Goal: Task Accomplishment & Management: Complete application form

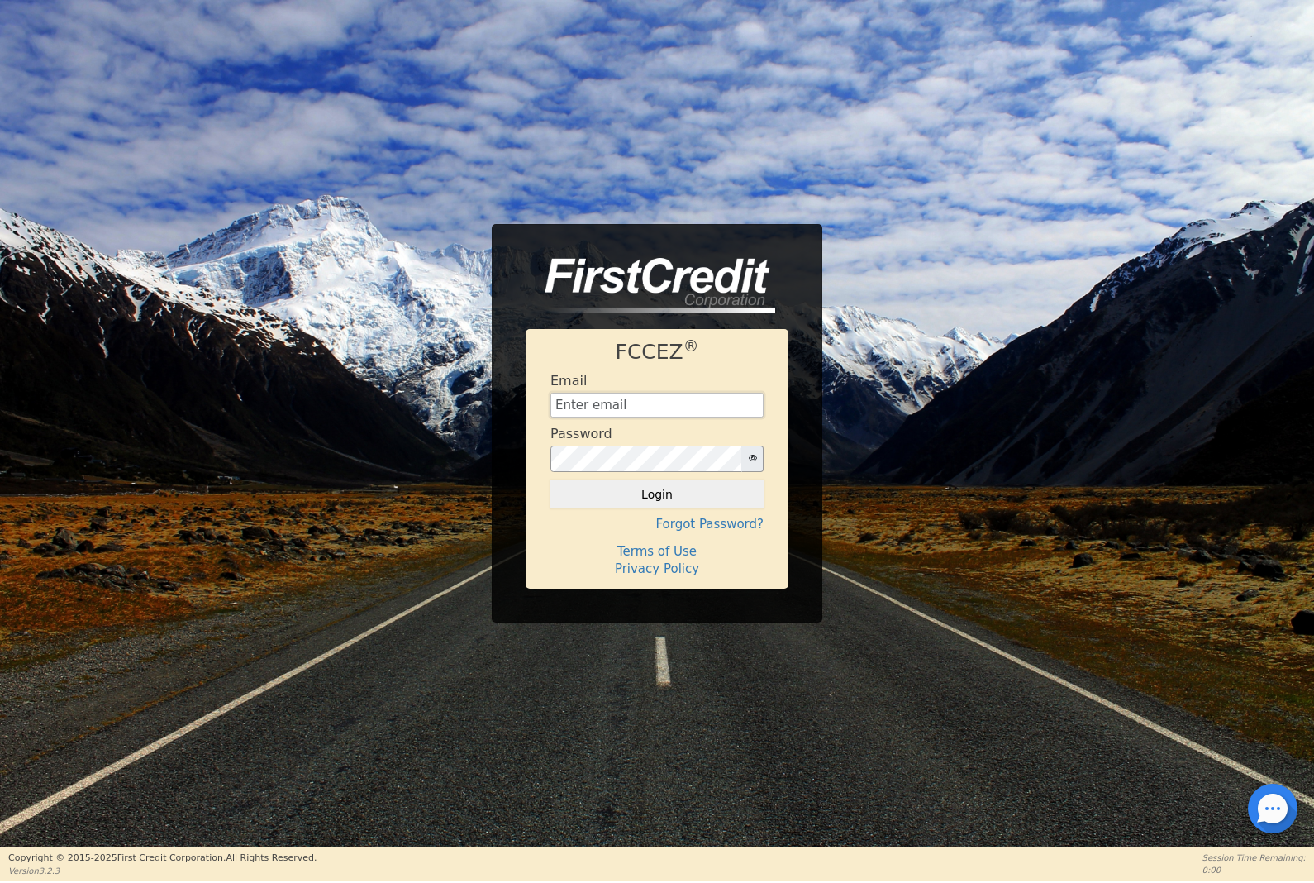
type input "[EMAIL_ADDRESS][DOMAIN_NAME]"
click at [571, 505] on button "Login" at bounding box center [656, 494] width 213 height 28
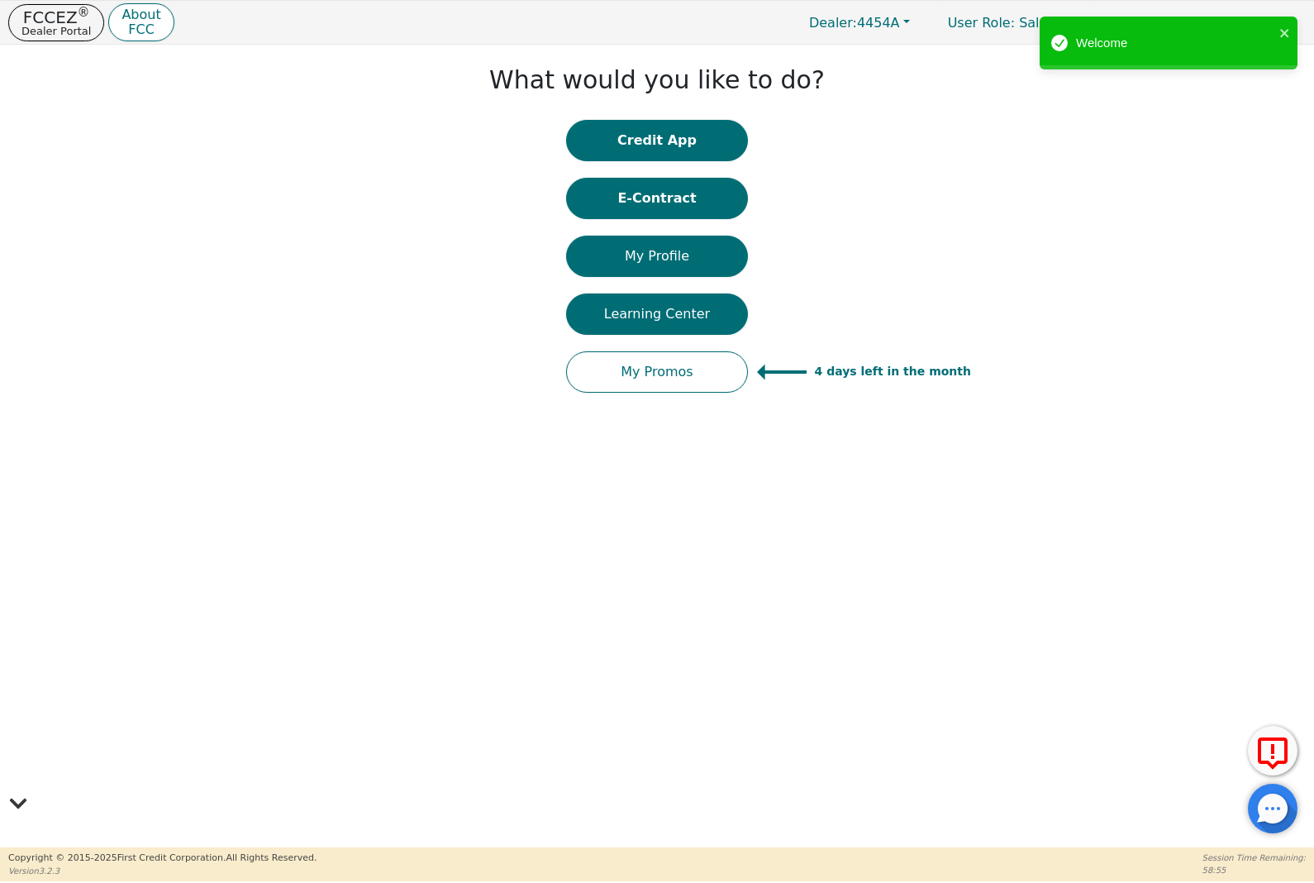
click at [609, 213] on button "E-Contract" at bounding box center [657, 198] width 182 height 41
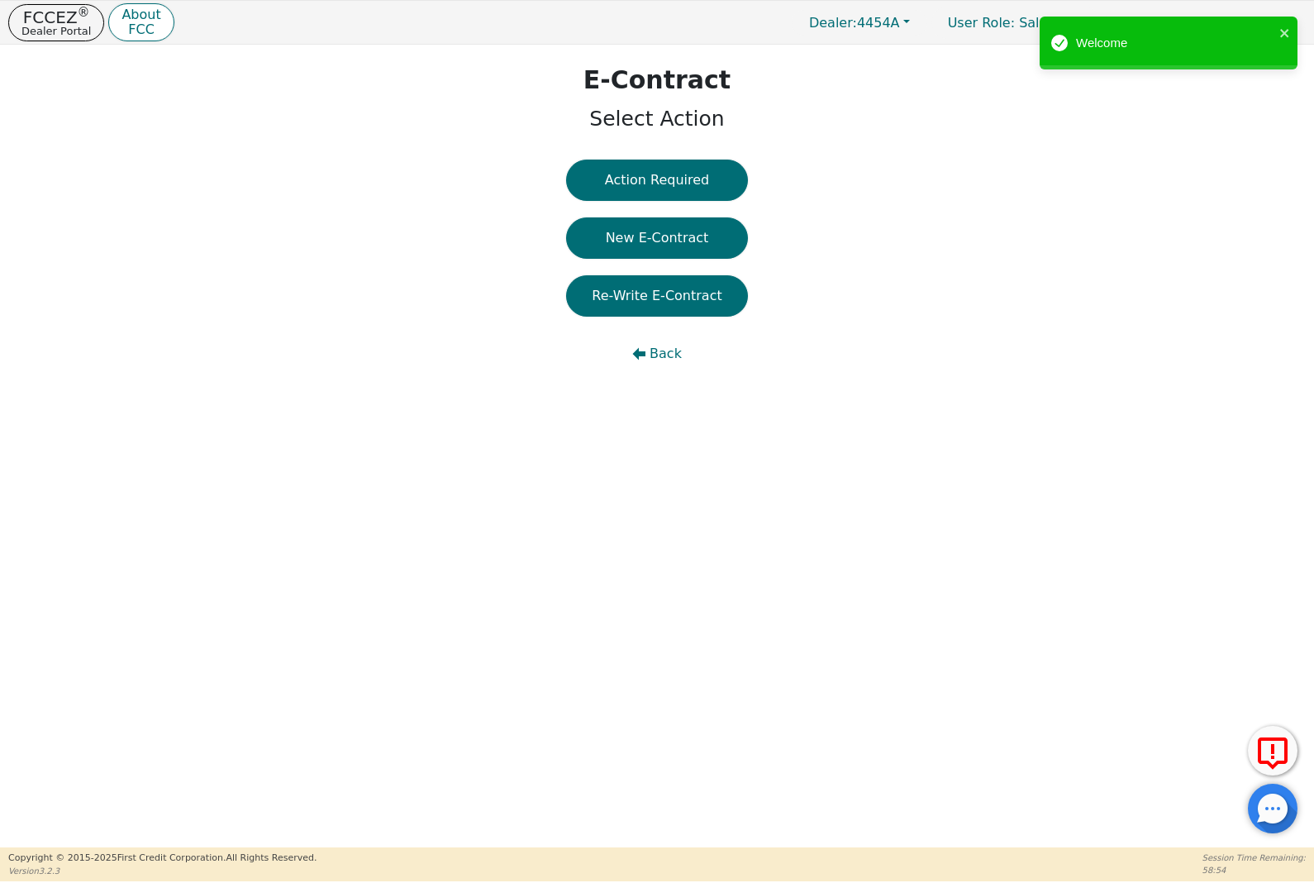
click at [658, 363] on button "Back" at bounding box center [657, 353] width 182 height 41
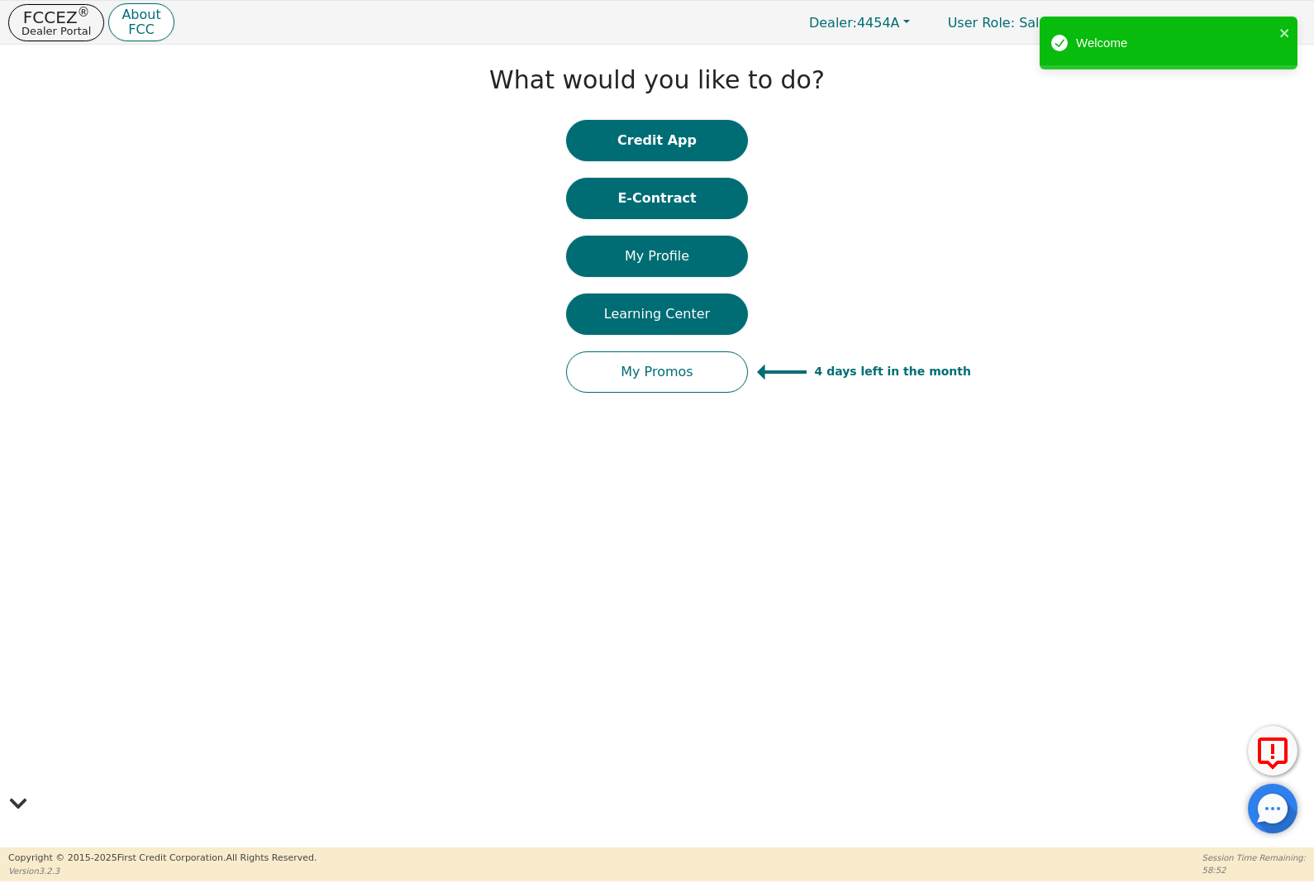
click at [602, 150] on button "Credit App" at bounding box center [657, 140] width 182 height 41
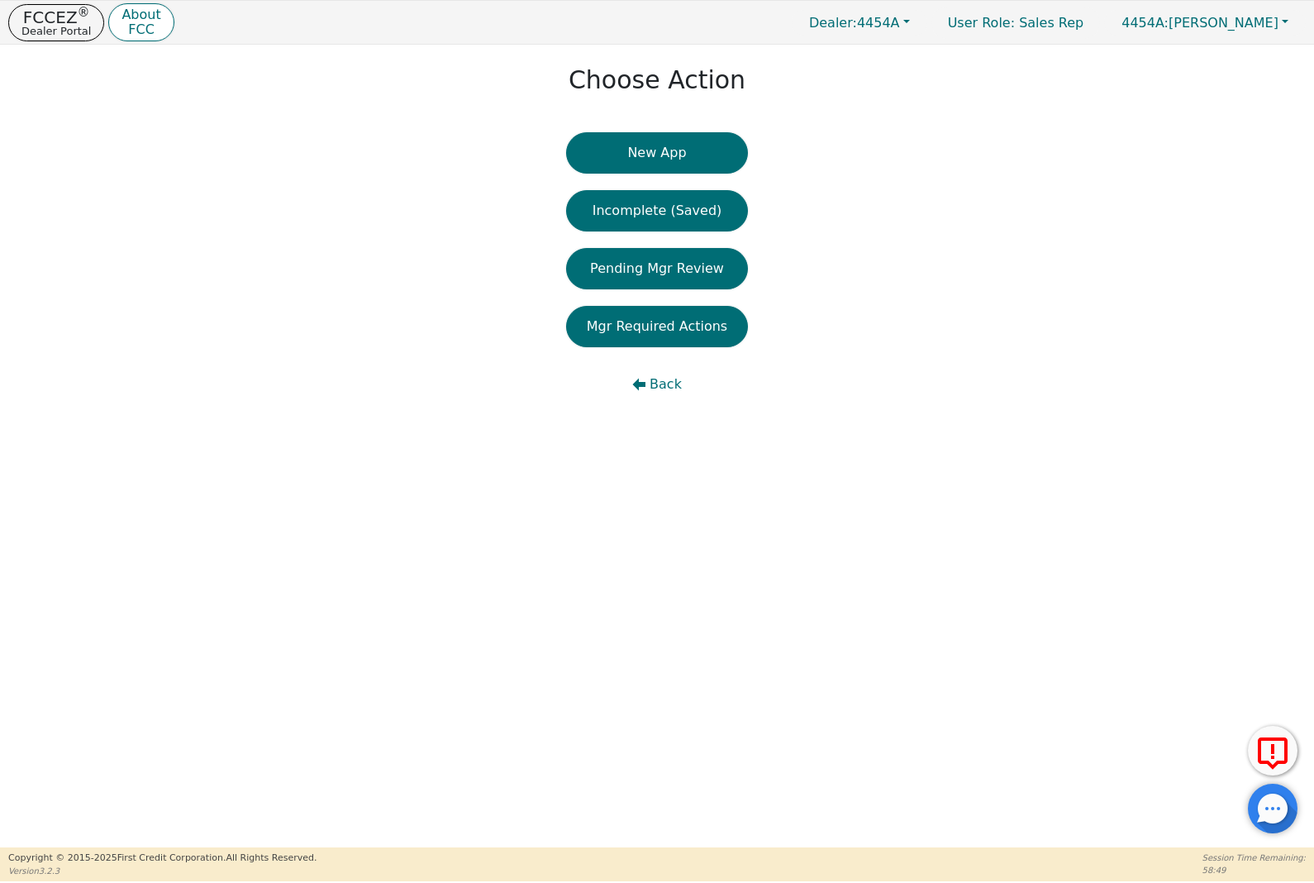
click at [635, 378] on icon "button" at bounding box center [638, 384] width 13 height 13
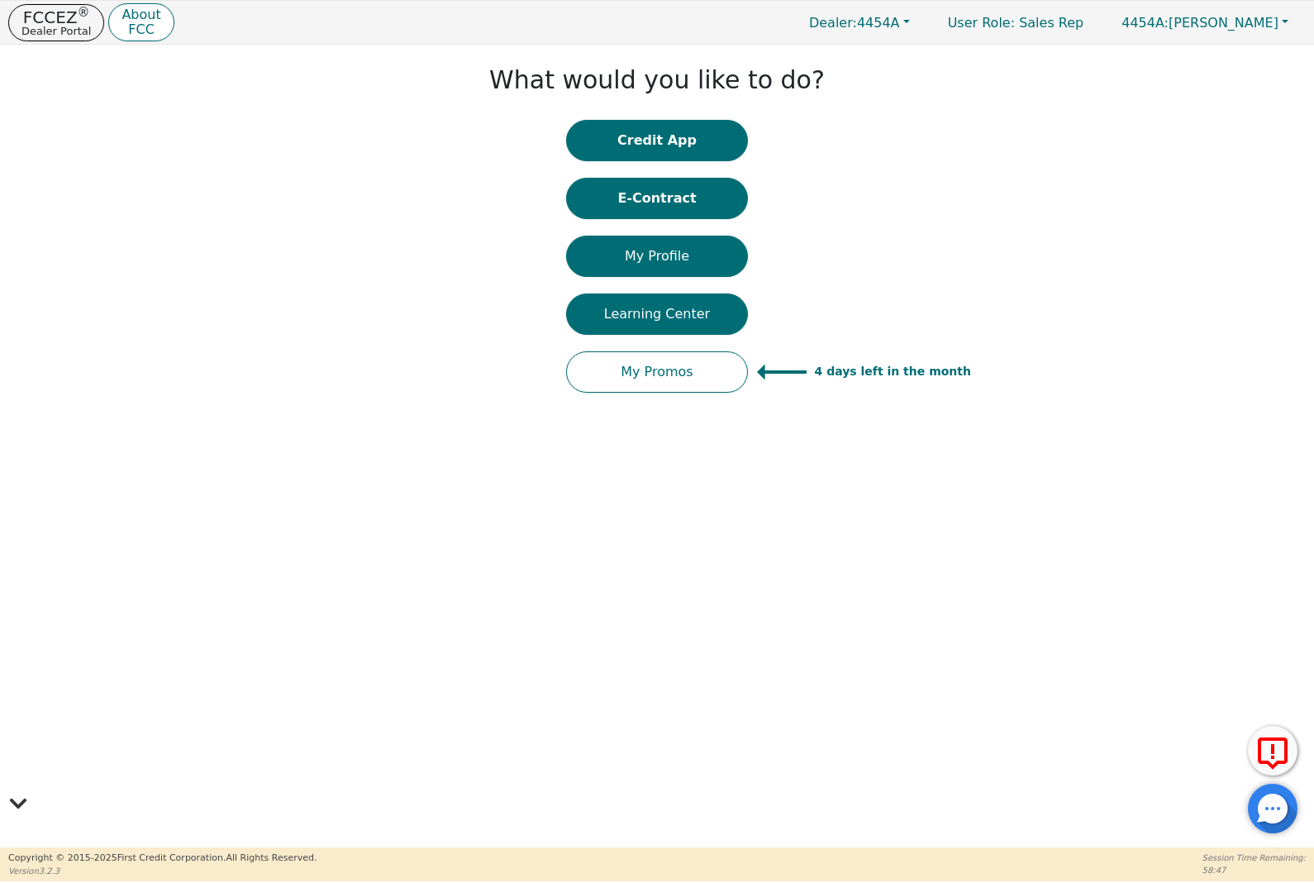
click at [613, 255] on button "My Profile" at bounding box center [657, 256] width 182 height 41
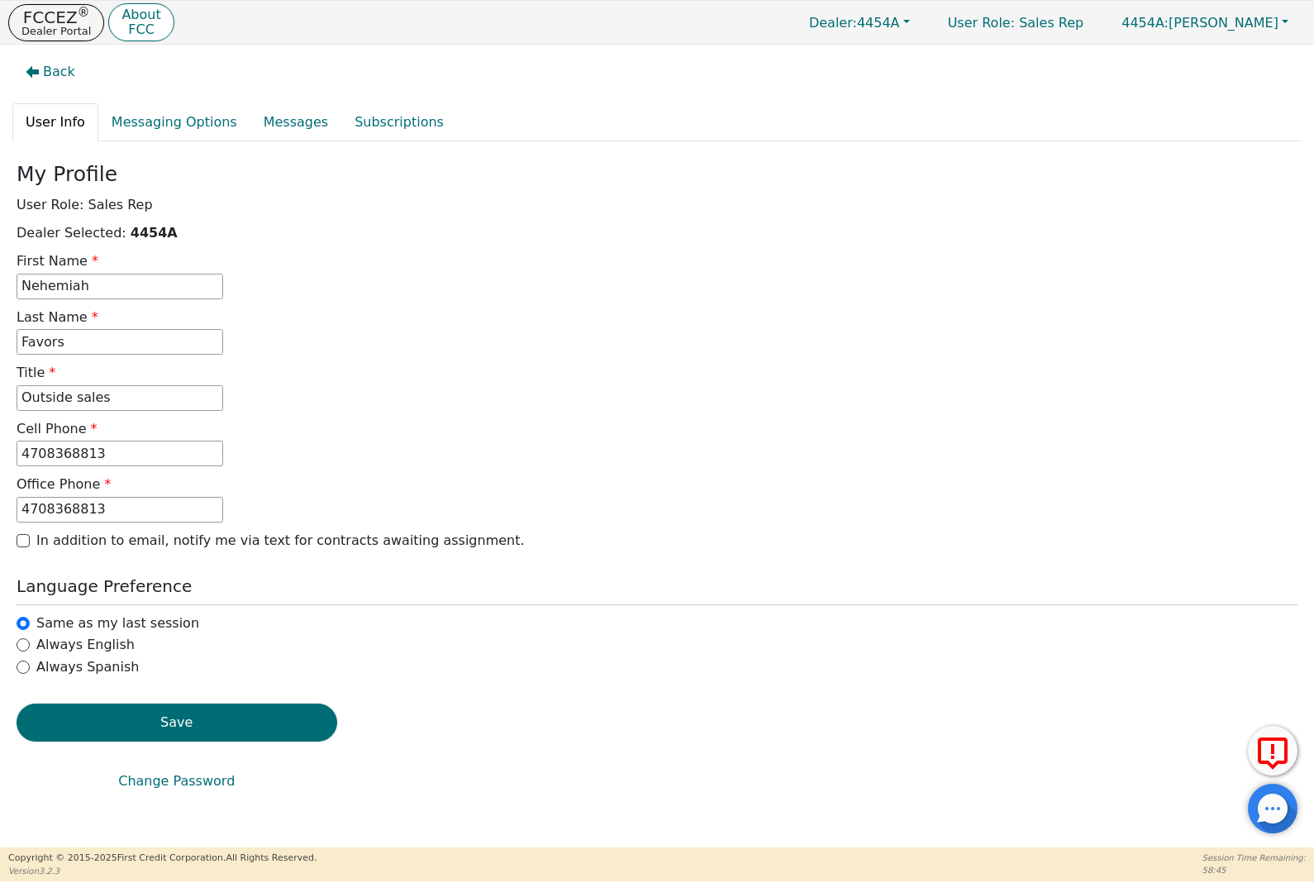
click at [34, 74] on icon "button" at bounding box center [32, 72] width 13 height 12
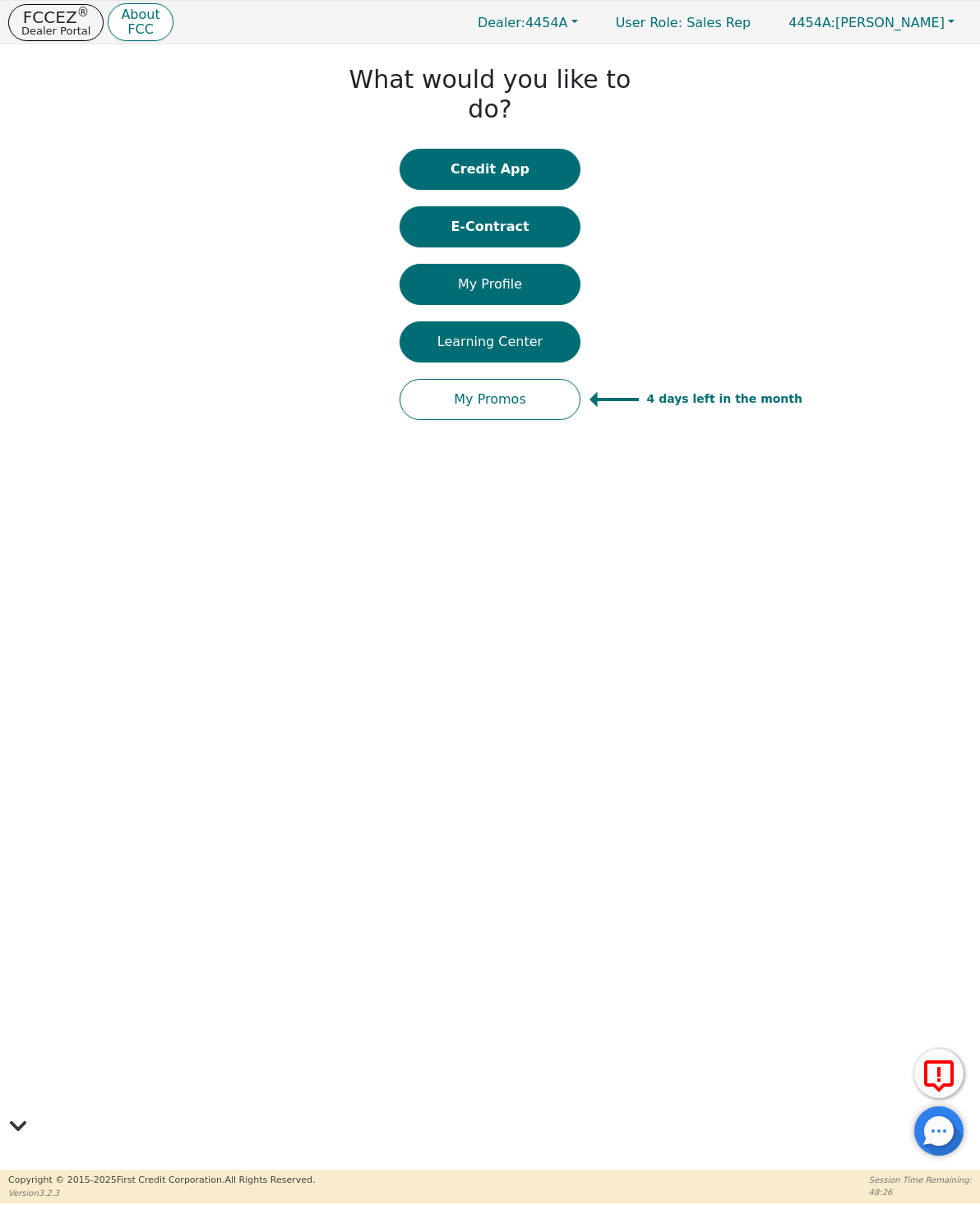
click at [541, 206] on button "E-Contract" at bounding box center [490, 226] width 181 height 41
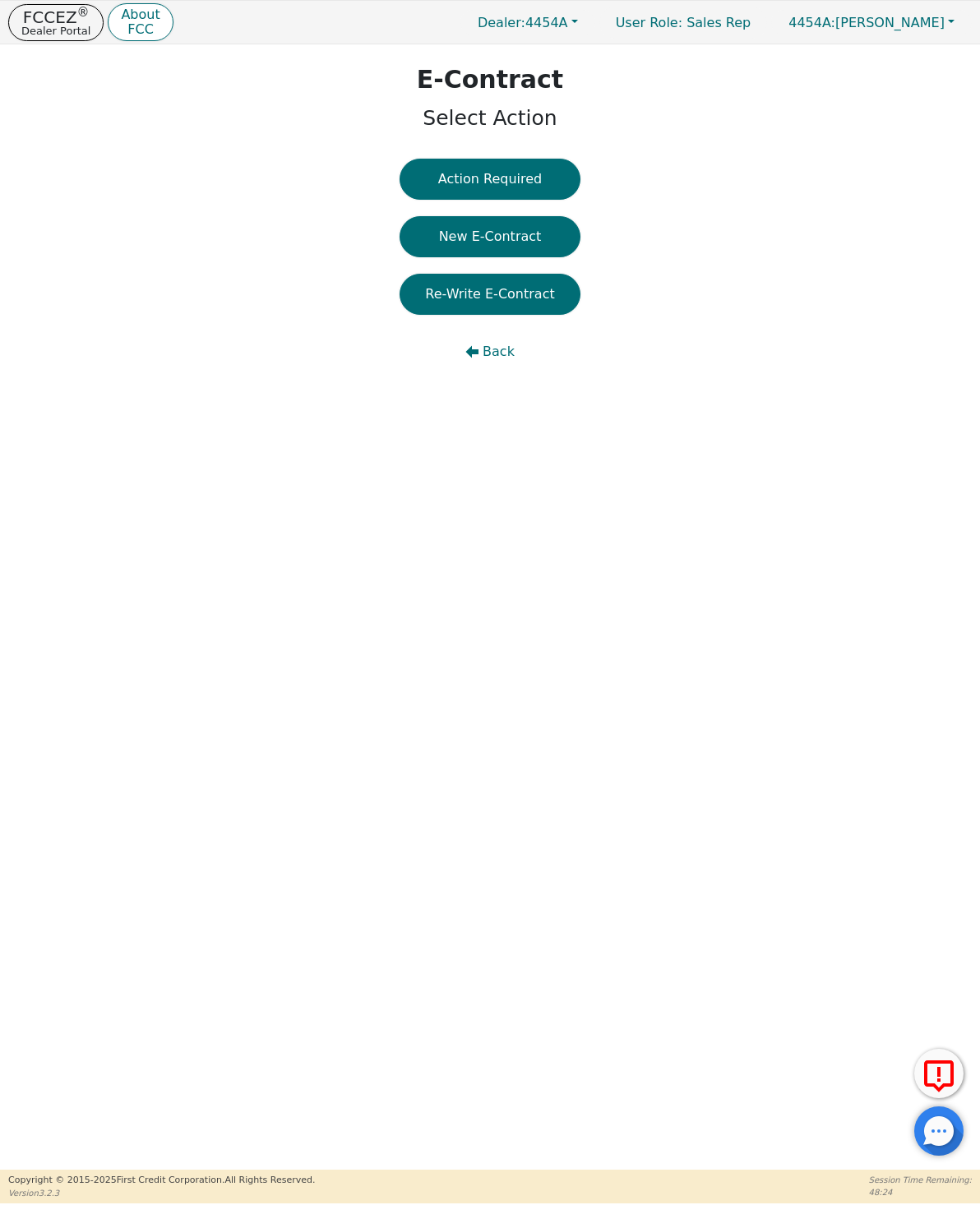
click at [542, 294] on button "Re-Write E-Contract" at bounding box center [490, 294] width 181 height 41
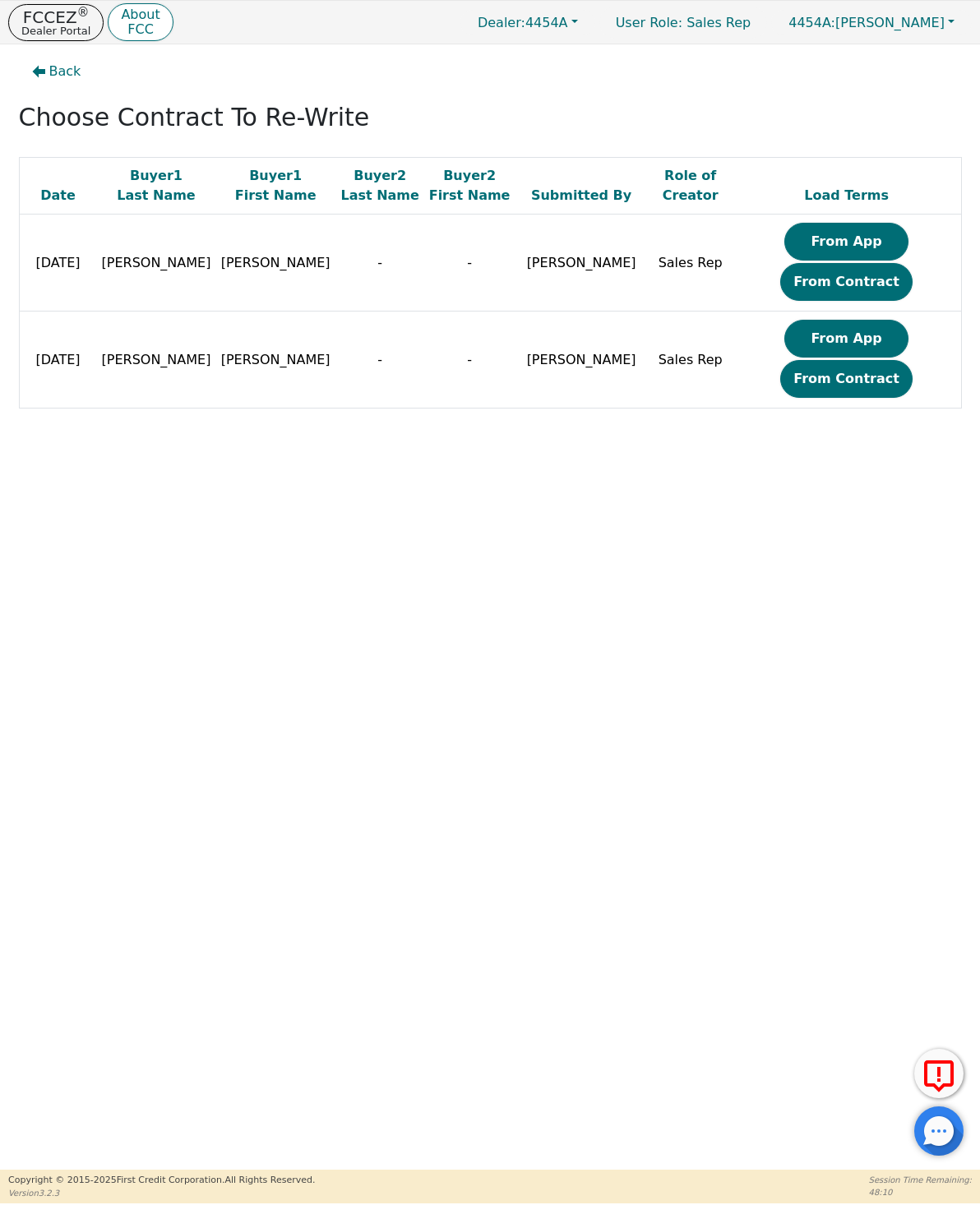
click at [45, 69] on icon "button" at bounding box center [38, 71] width 13 height 13
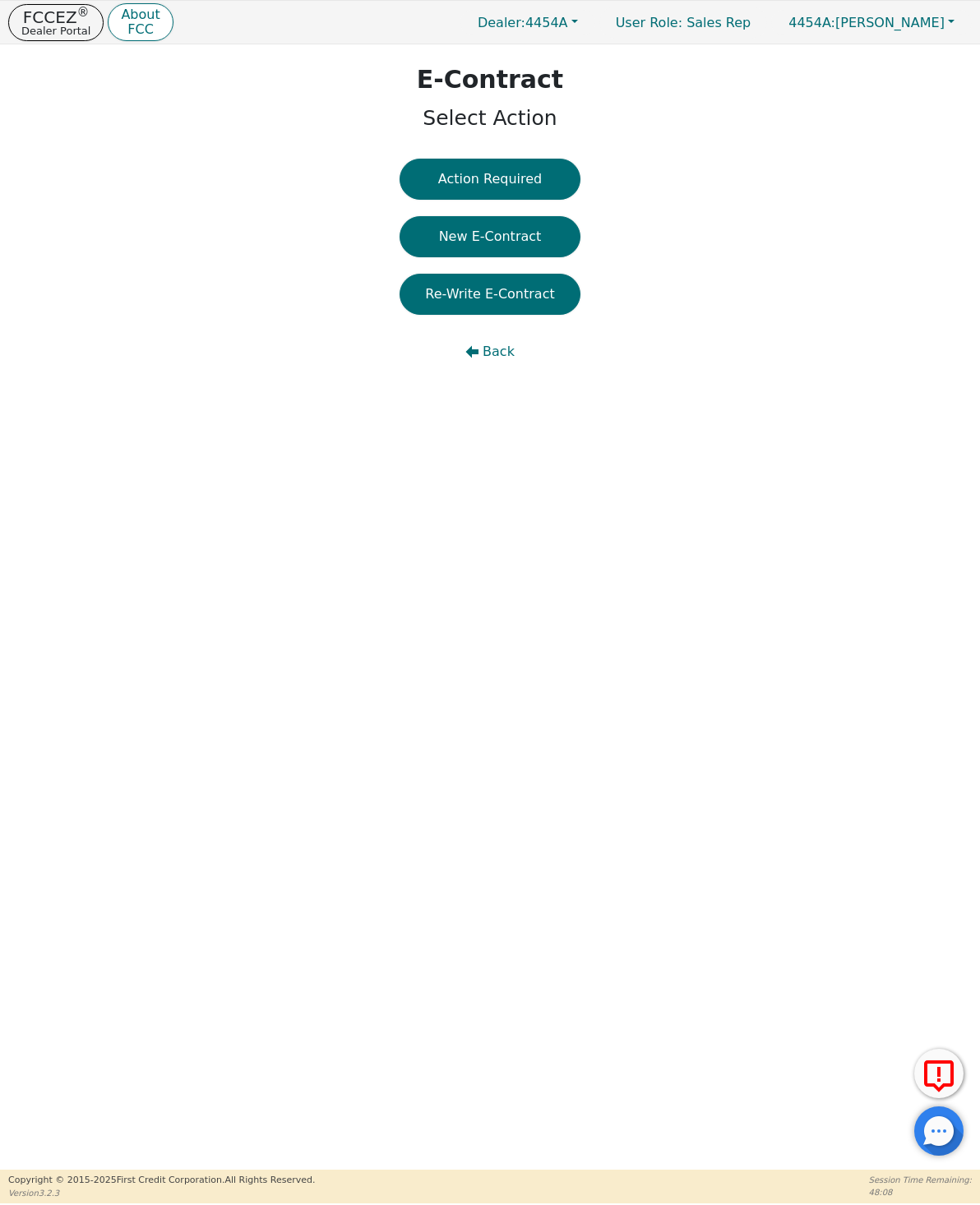
click at [451, 235] on button "New E-Contract" at bounding box center [490, 236] width 181 height 41
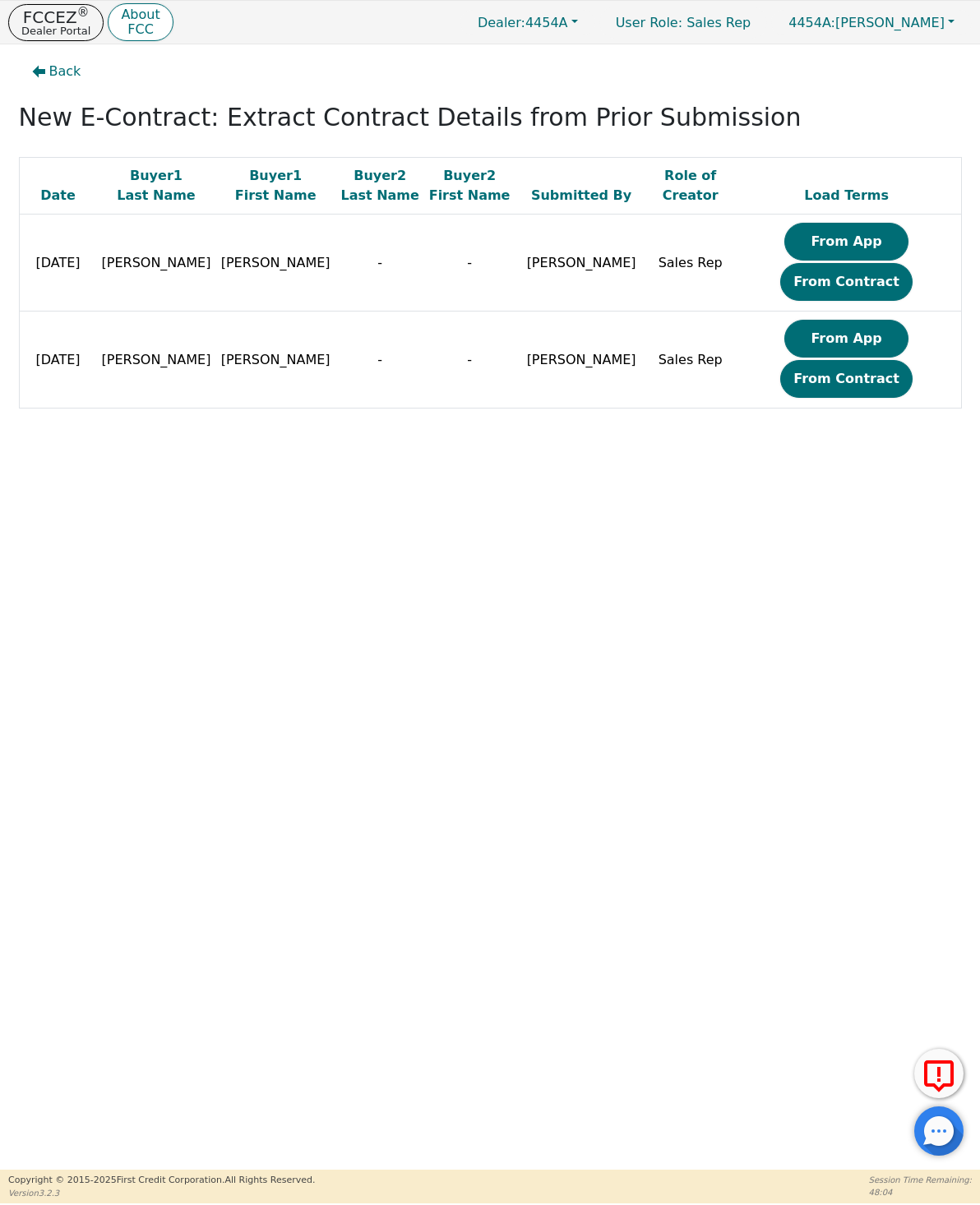
click at [817, 244] on button "From App" at bounding box center [846, 242] width 124 height 38
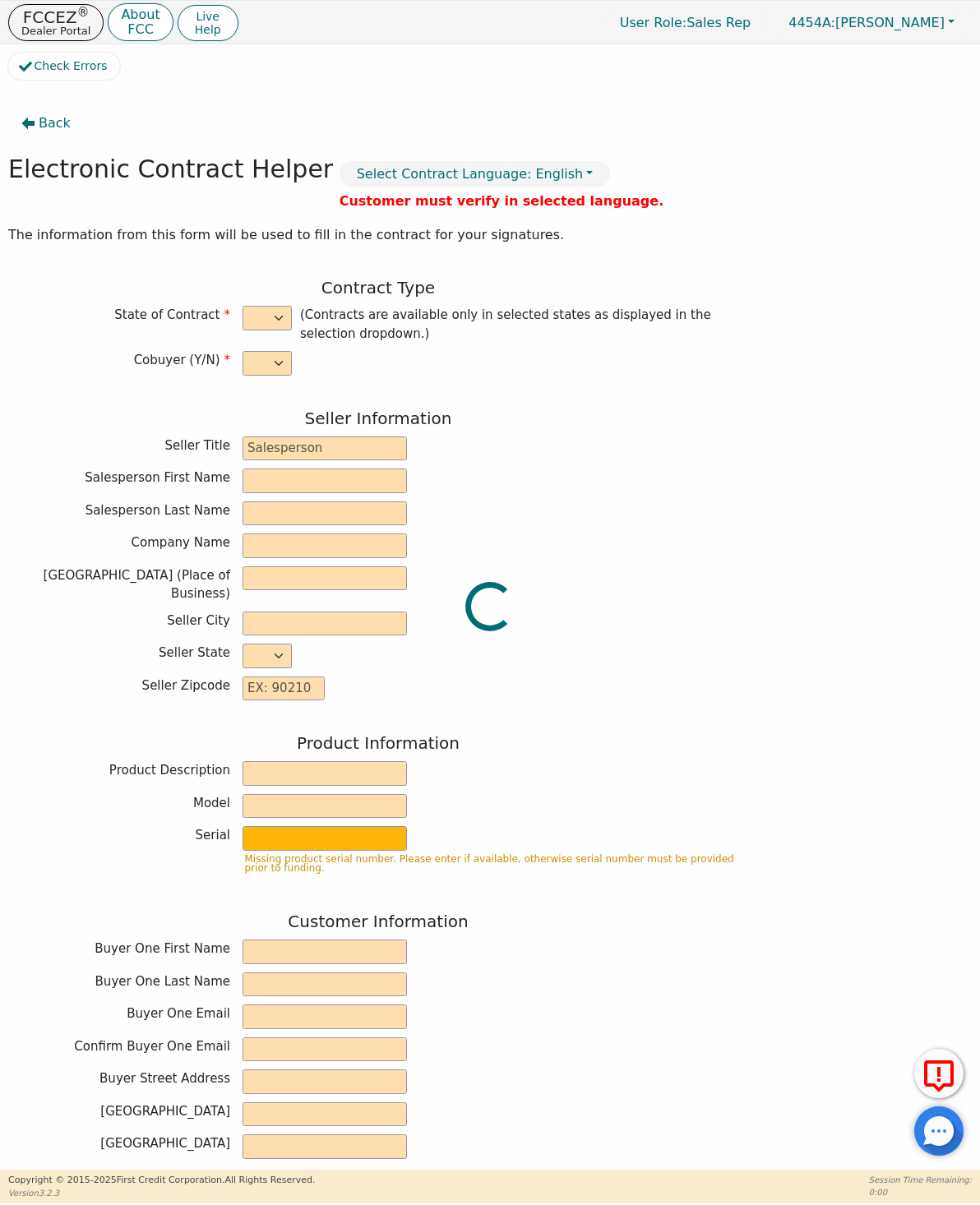
select select "n"
type input "Outside sales"
type input "Nehemiah"
type input "Favors"
type input "SCHANIE SOLUTIONS LLC"
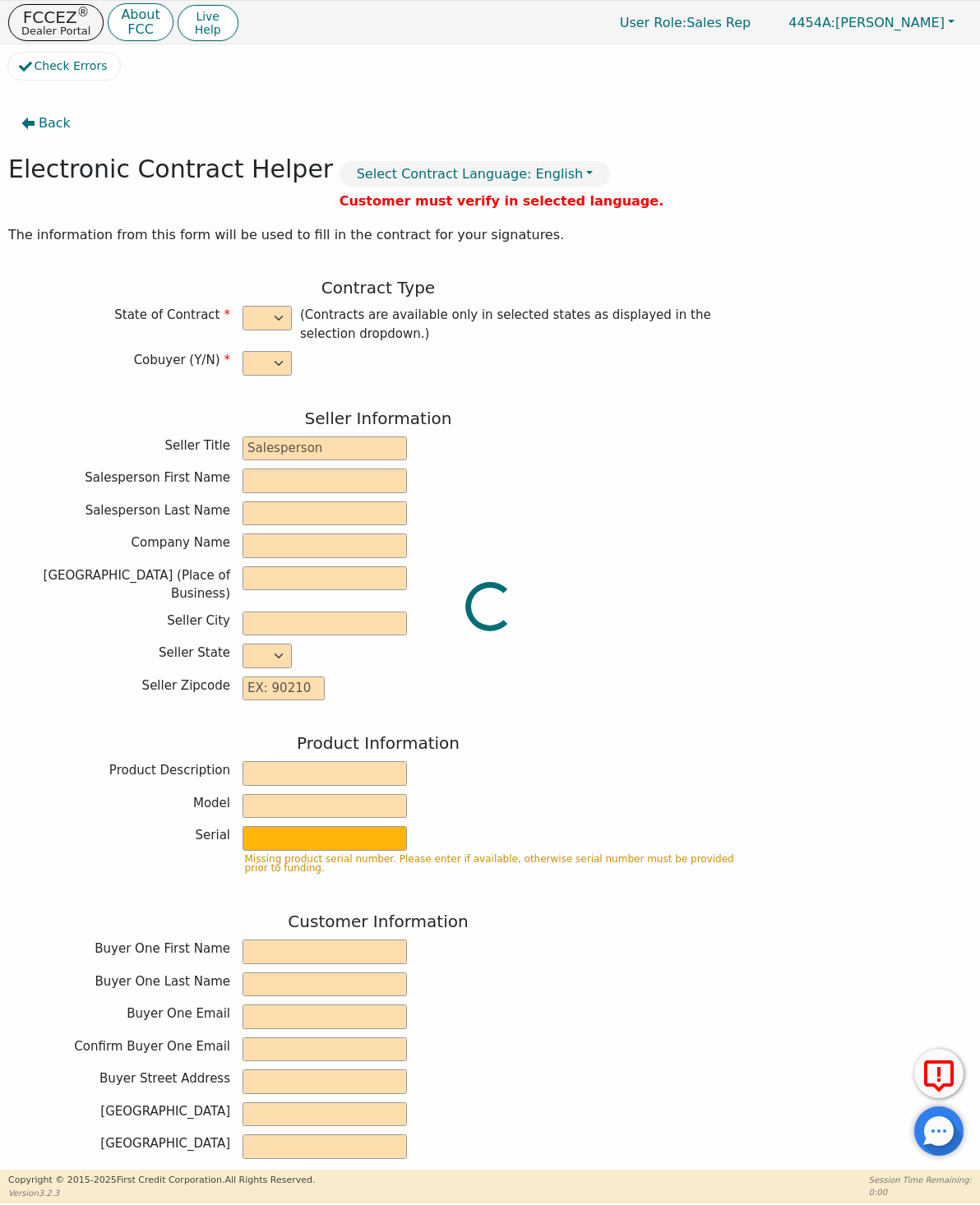
type input "[STREET_ADDRESS][PERSON_NAME]"
type input "PALMETTO"
select select "GA"
type input "30268"
type input "[PERSON_NAME]"
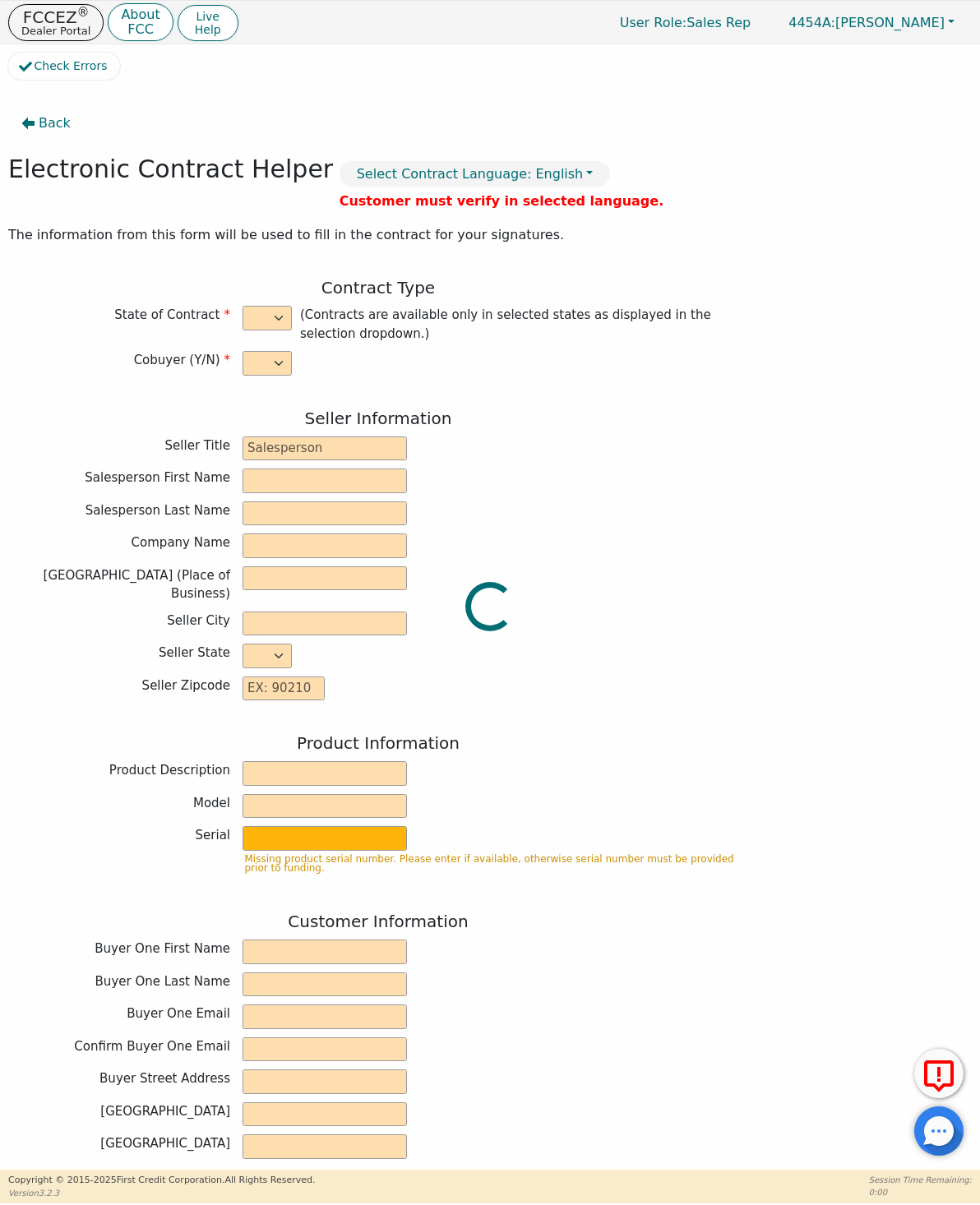
type input "[PERSON_NAME]"
type input "[PERSON_NAME][EMAIL_ADDRESS][DOMAIN_NAME]"
type input "[STREET_ADDRESS][PERSON_NAME]"
type input "Ellenwood"
select select "GA"
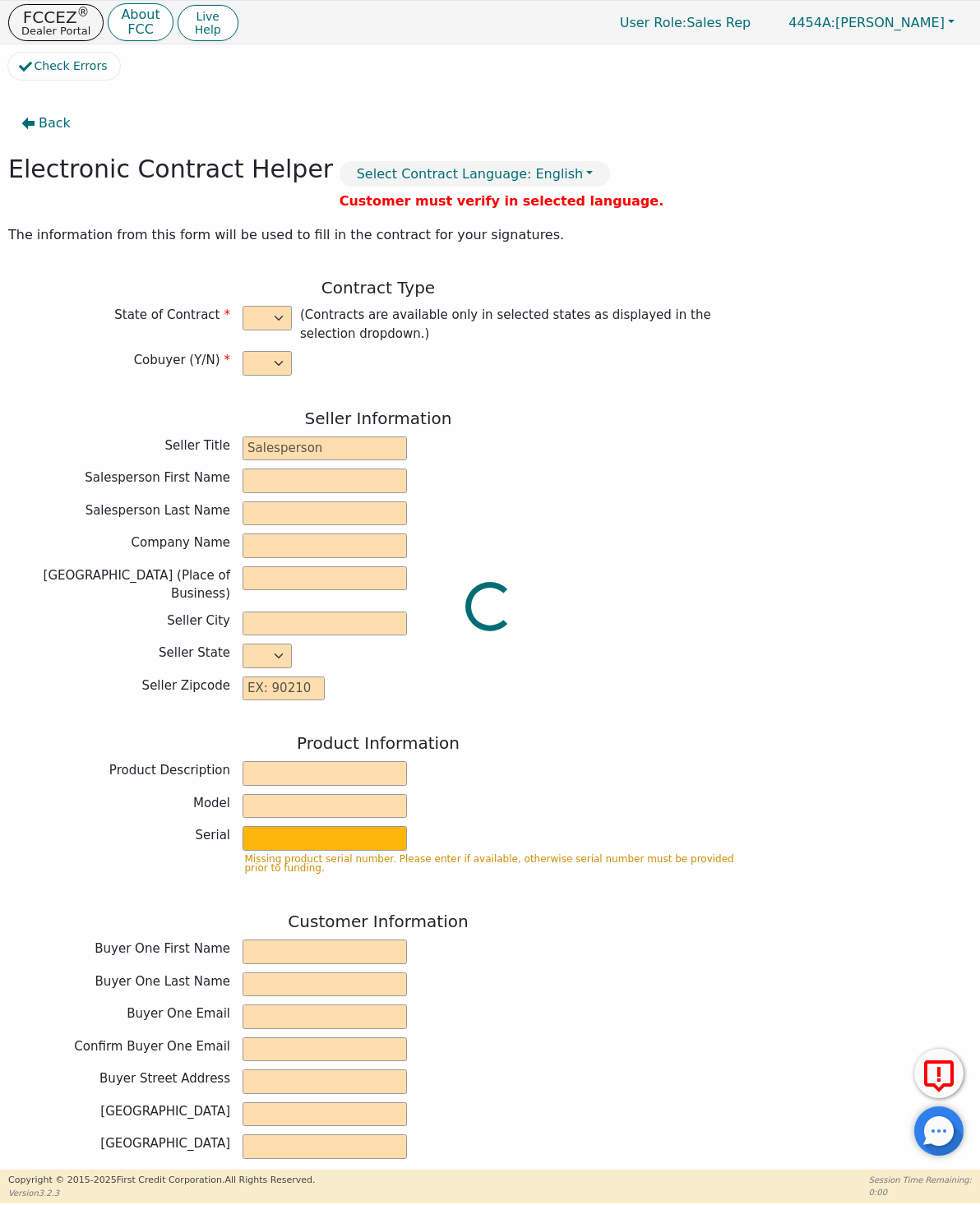
type input "30294"
type input "[DATE]"
type input "10.99"
type input "[DATE]"
type input "60"
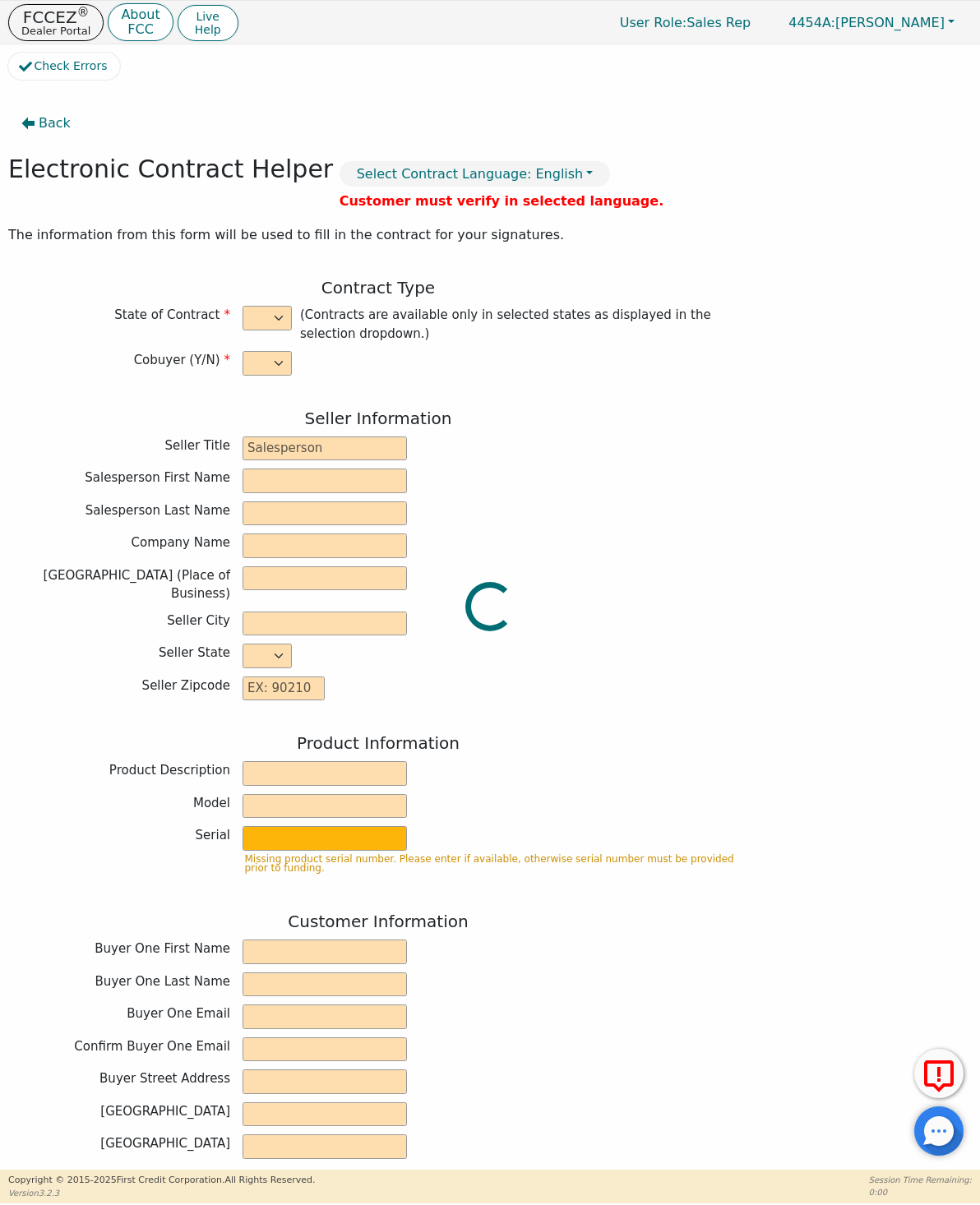
type input "0"
type input "11895.00"
type input "0.00"
type input "11895.00"
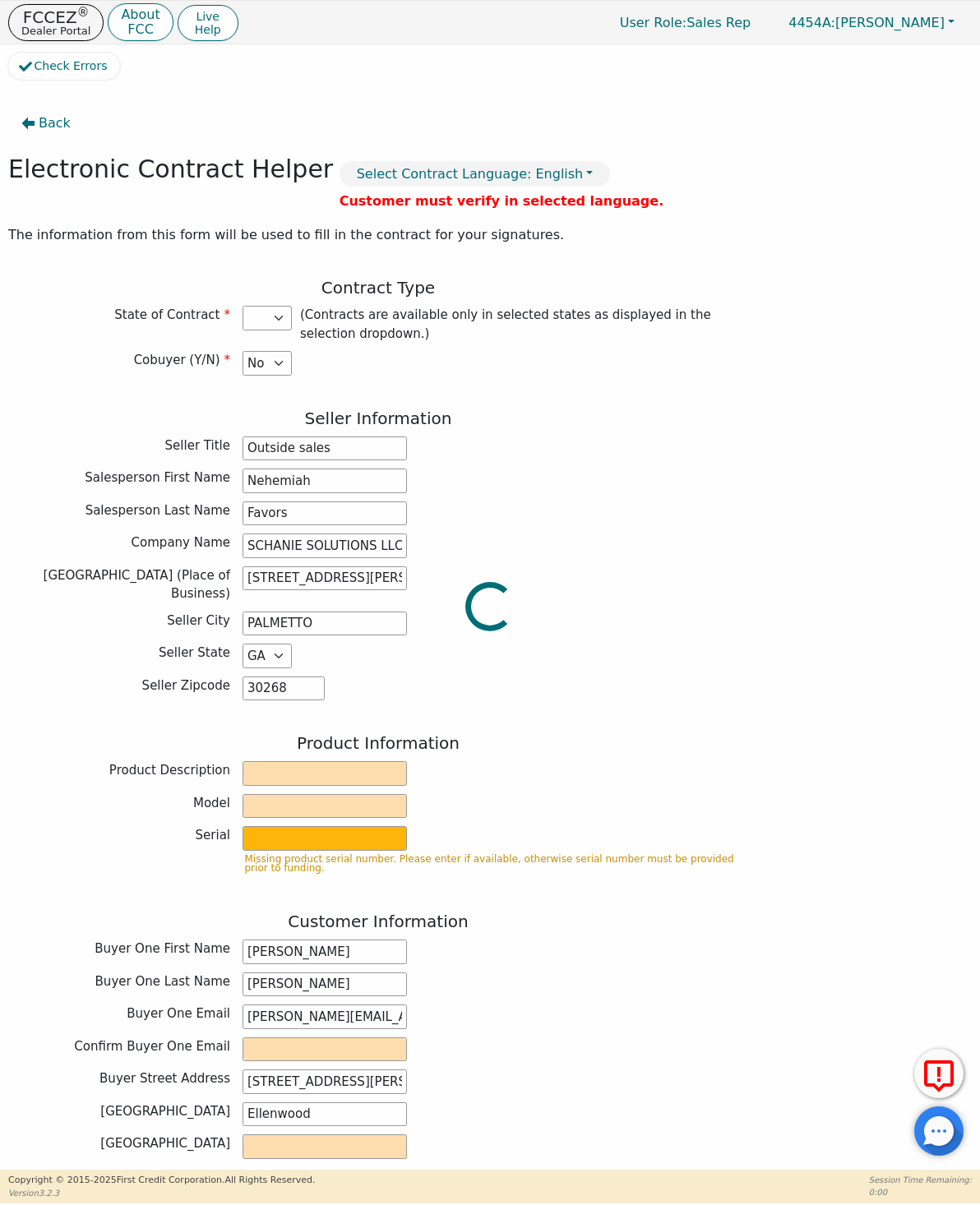
select select "GA"
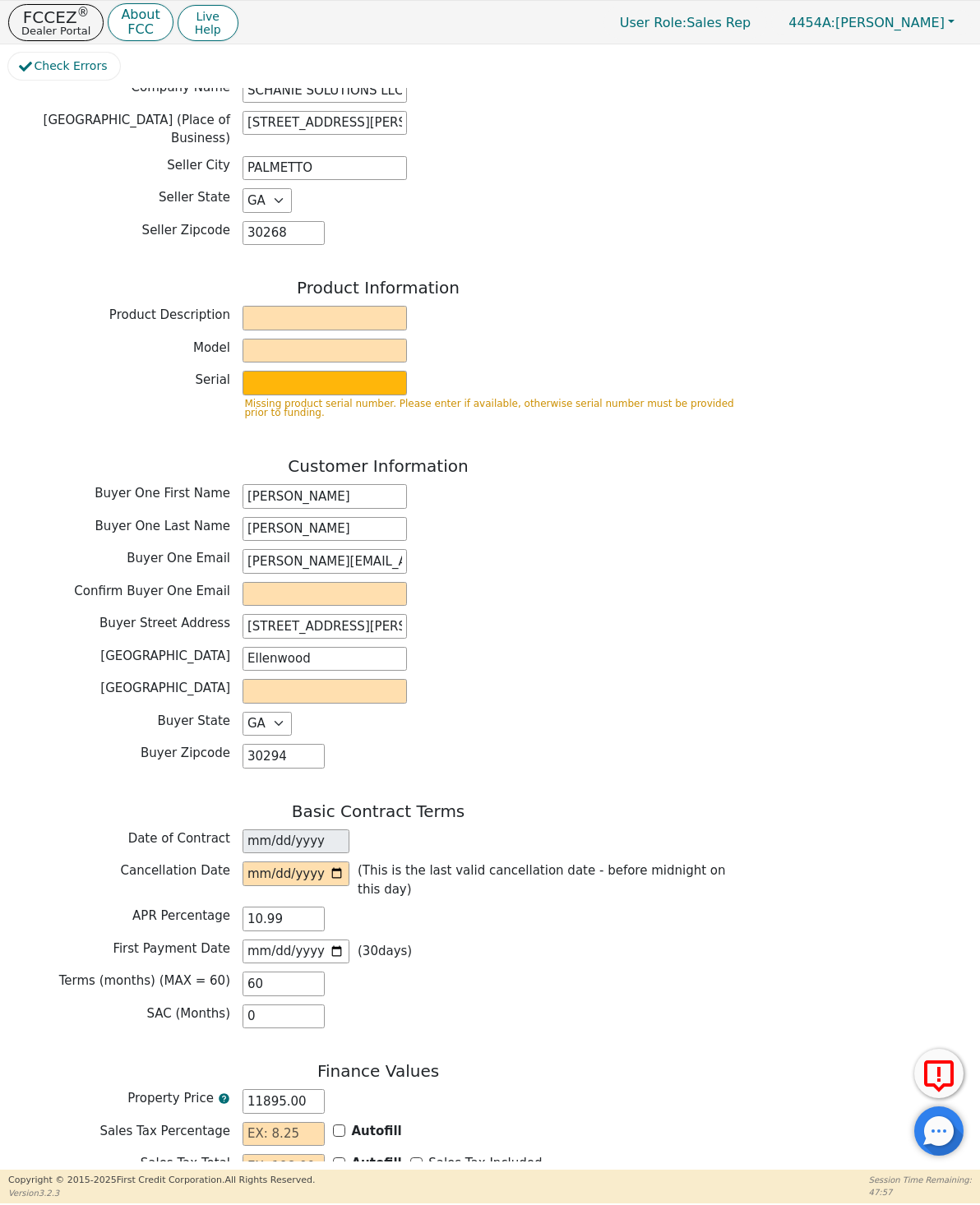
scroll to position [454, 0]
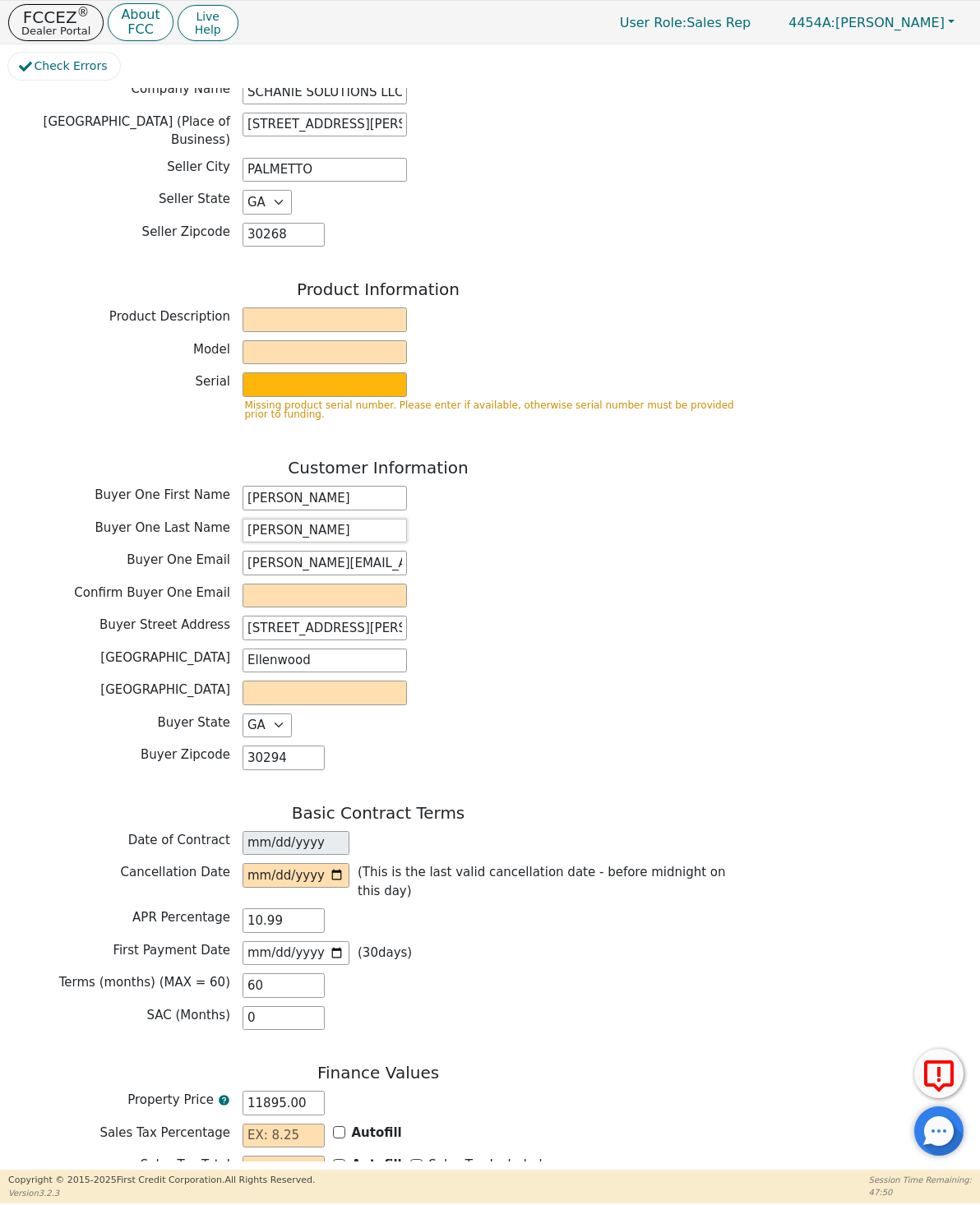
click at [340, 523] on input "[PERSON_NAME]" at bounding box center [324, 530] width 164 height 25
type input "[PERSON_NAME]"
click at [67, 682] on label "[GEOGRAPHIC_DATA]" at bounding box center [118, 690] width 222 height 19
click at [275, 551] on input "[PERSON_NAME][EMAIL_ADDRESS][DOMAIN_NAME]" at bounding box center [324, 563] width 164 height 25
click at [269, 551] on input "[PERSON_NAME][EMAIL_ADDRESS][DOMAIN_NAME]" at bounding box center [324, 563] width 164 height 25
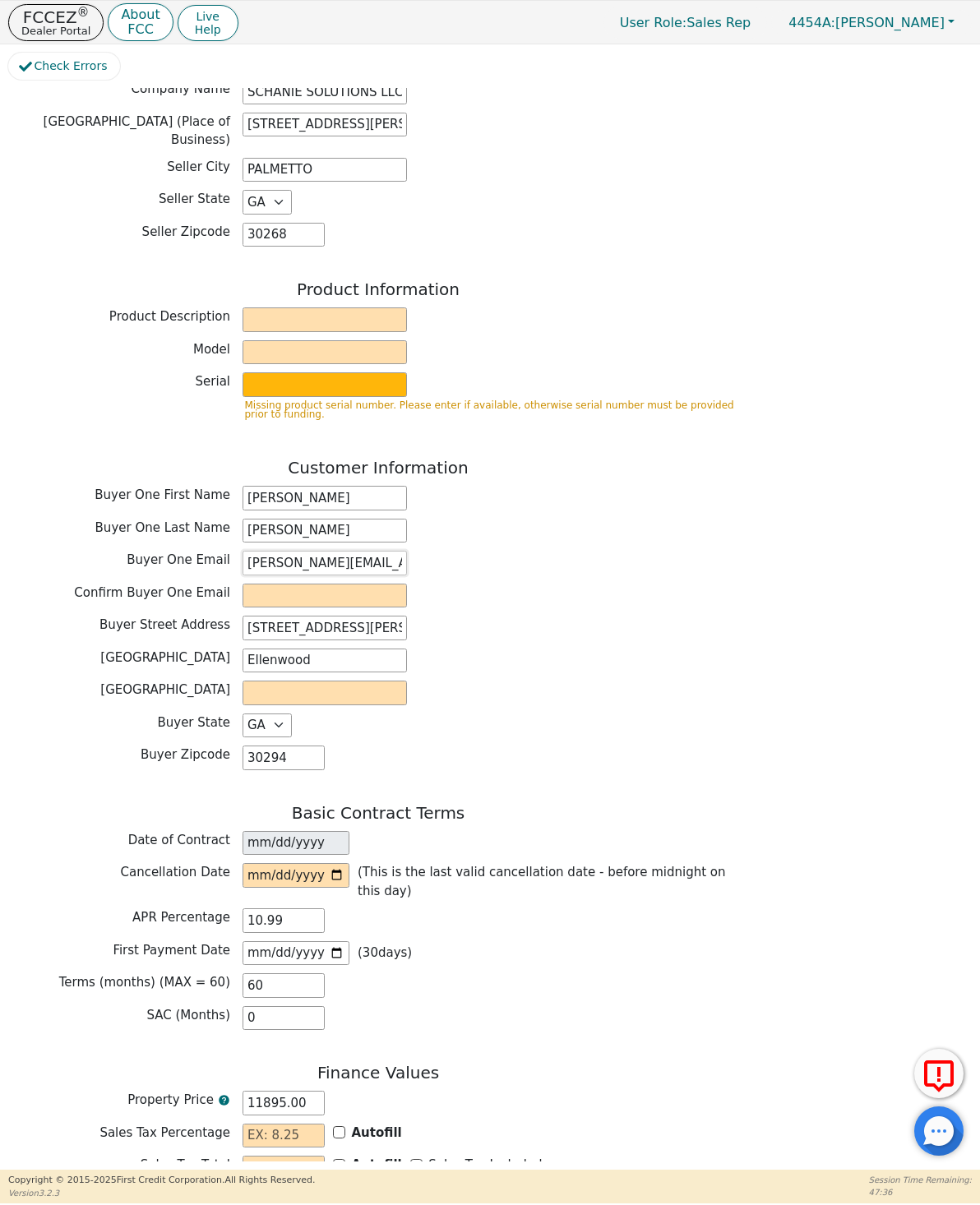
click at [269, 551] on input "[PERSON_NAME][EMAIL_ADDRESS][DOMAIN_NAME]" at bounding box center [324, 563] width 164 height 25
click at [268, 584] on input "email" at bounding box center [324, 596] width 164 height 25
click at [267, 586] on input "email" at bounding box center [324, 596] width 164 height 25
click at [255, 584] on input "email" at bounding box center [324, 596] width 164 height 25
paste input "[PERSON_NAME][EMAIL_ADDRESS][DOMAIN_NAME]"
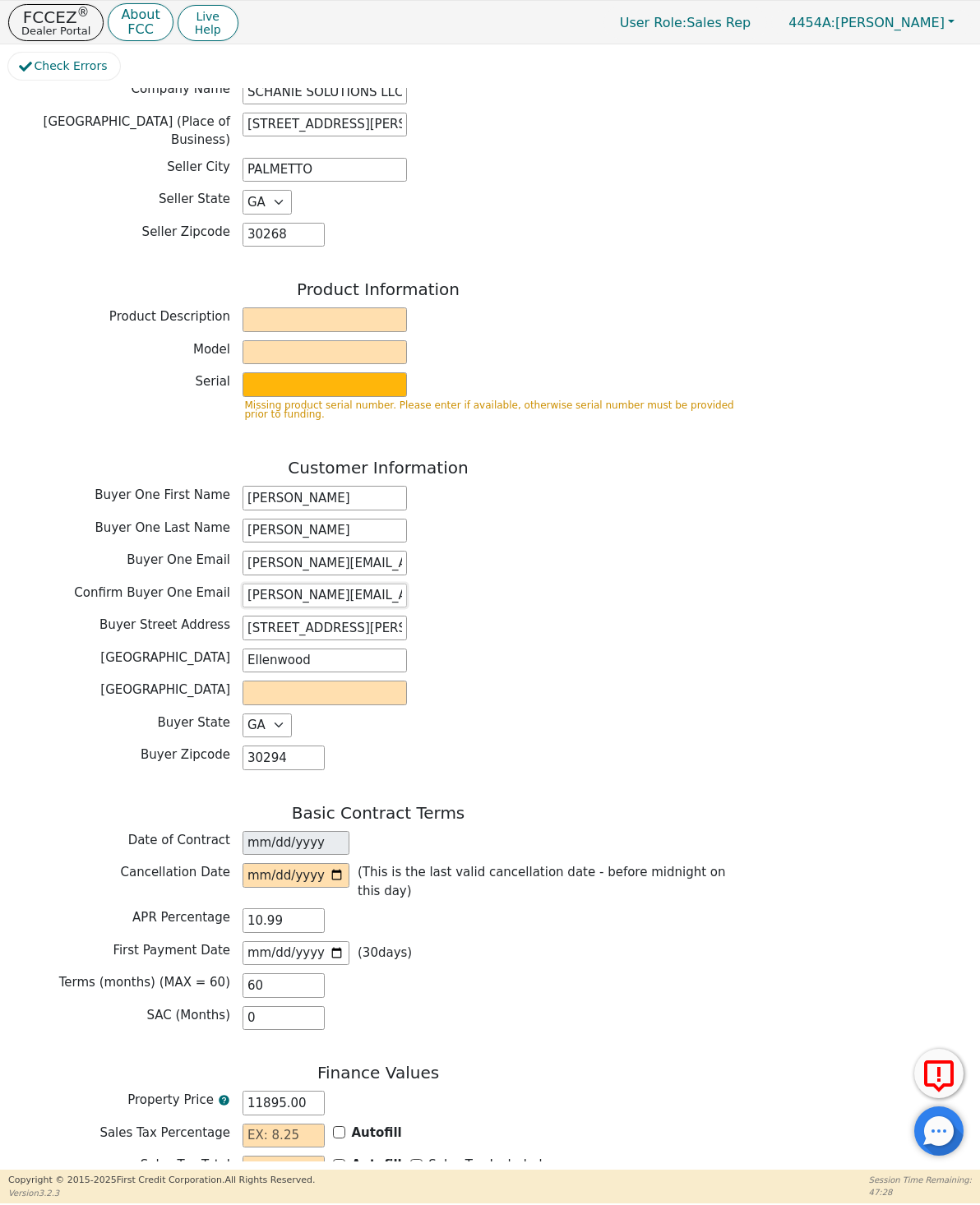
type input "[PERSON_NAME][EMAIL_ADDRESS][DOMAIN_NAME]"
click at [103, 621] on div "[GEOGRAPHIC_DATA] Address [STREET_ADDRESS][PERSON_NAME]" at bounding box center [378, 628] width 740 height 25
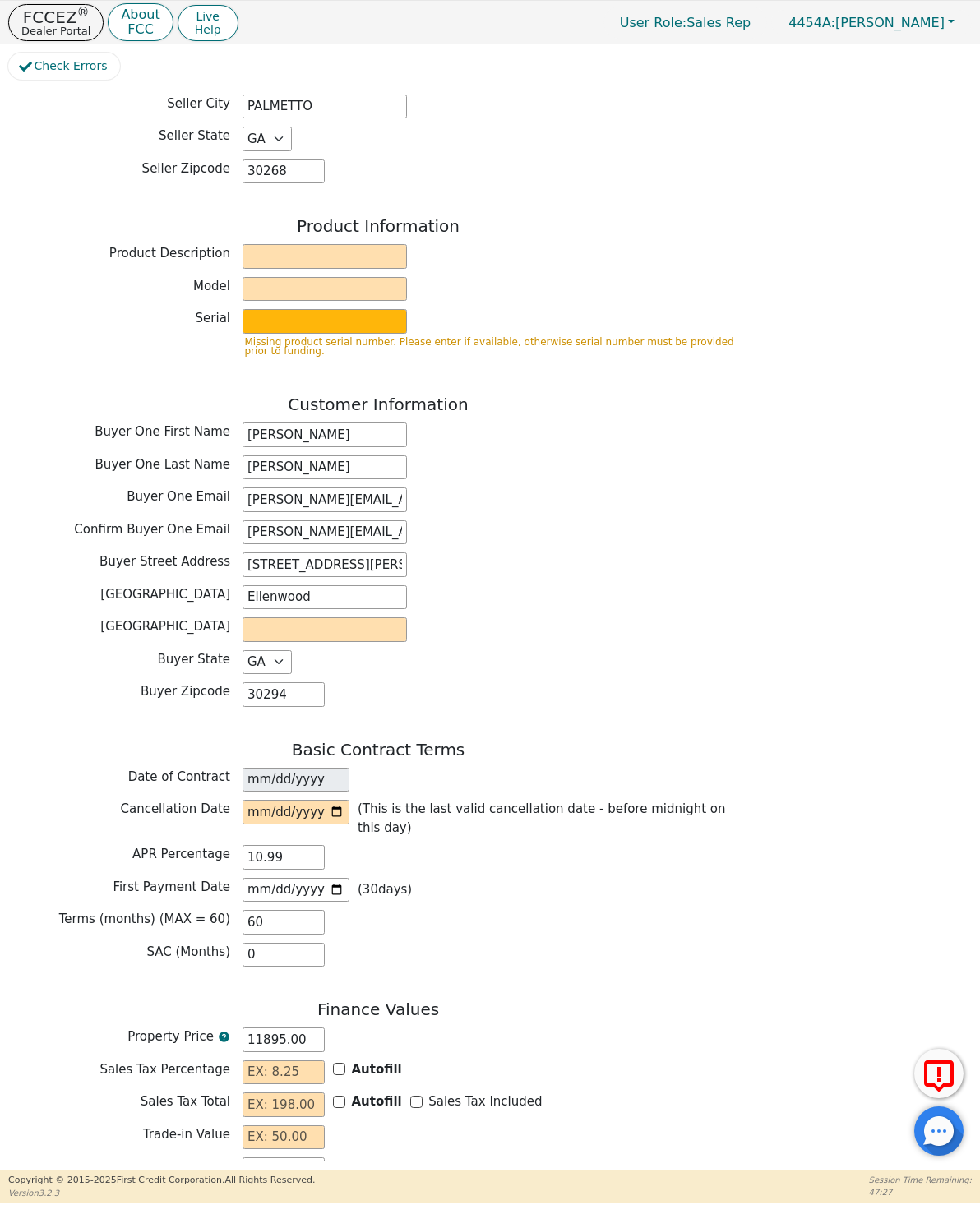
scroll to position [578, 0]
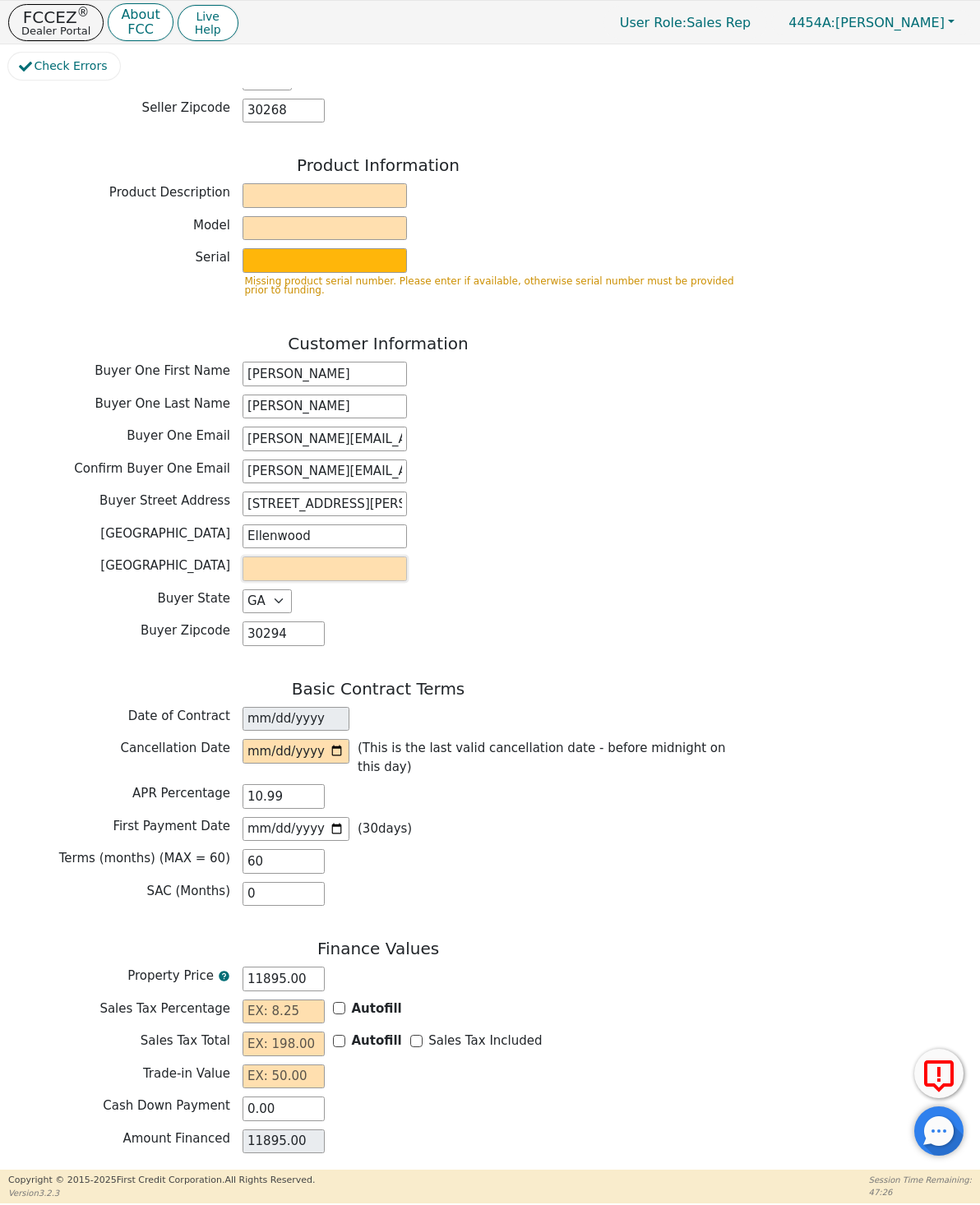
click at [272, 556] on input "text" at bounding box center [324, 568] width 164 height 25
click at [50, 622] on label "Buyer Zipcode" at bounding box center [118, 631] width 222 height 19
type input "[PERSON_NAME]"
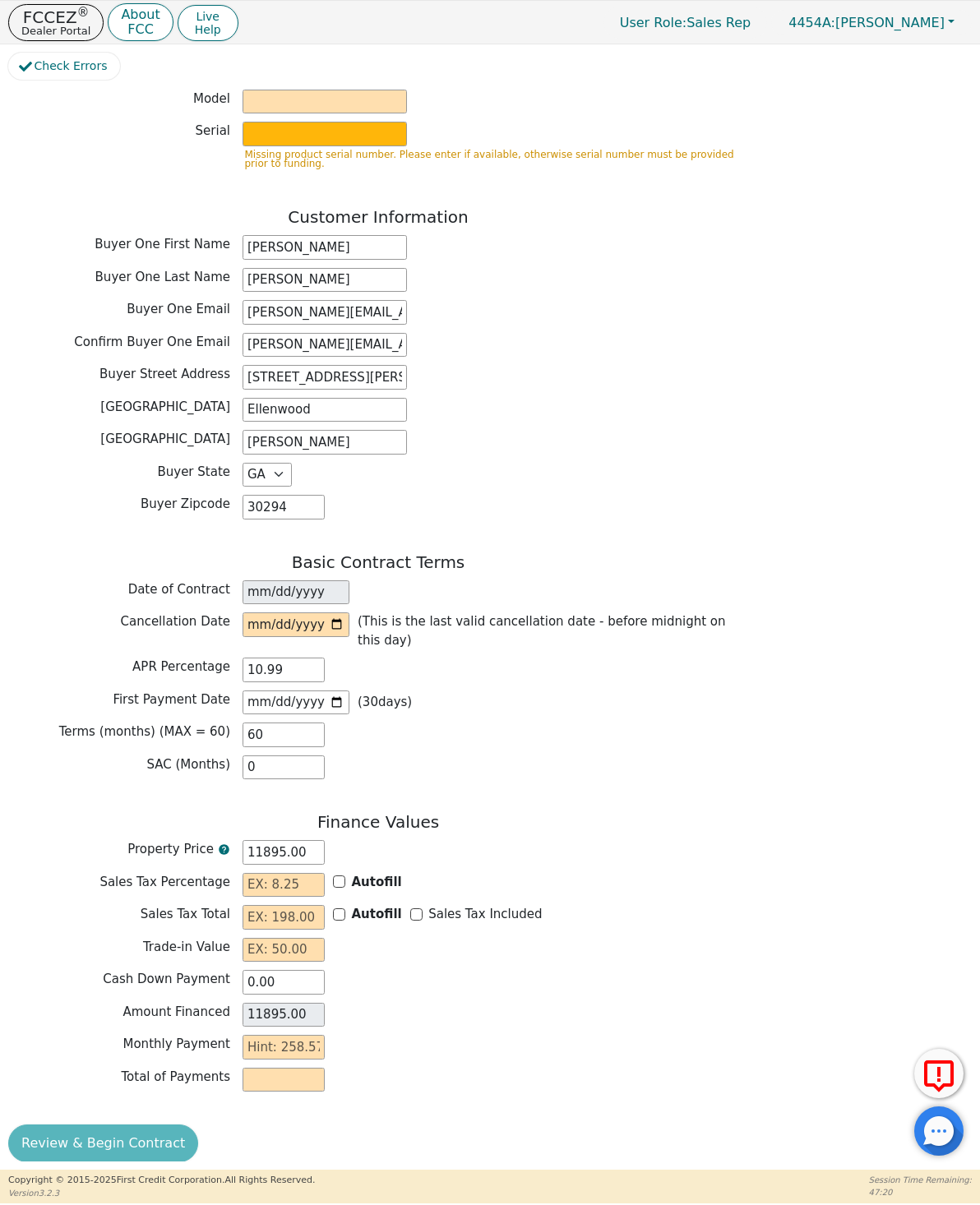
scroll to position [703, 0]
click at [262, 619] on input "date" at bounding box center [295, 625] width 106 height 25
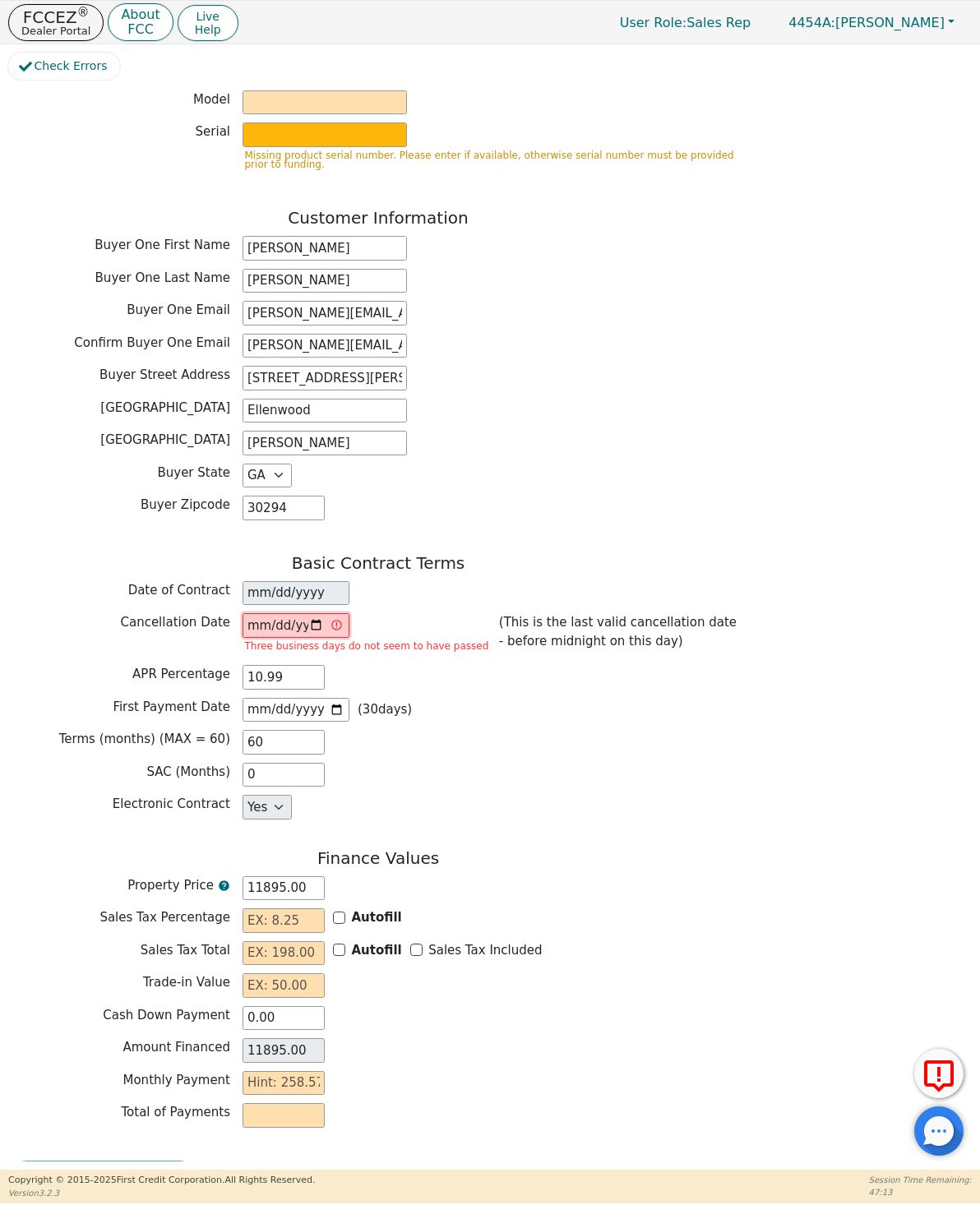
type input "[DATE]"
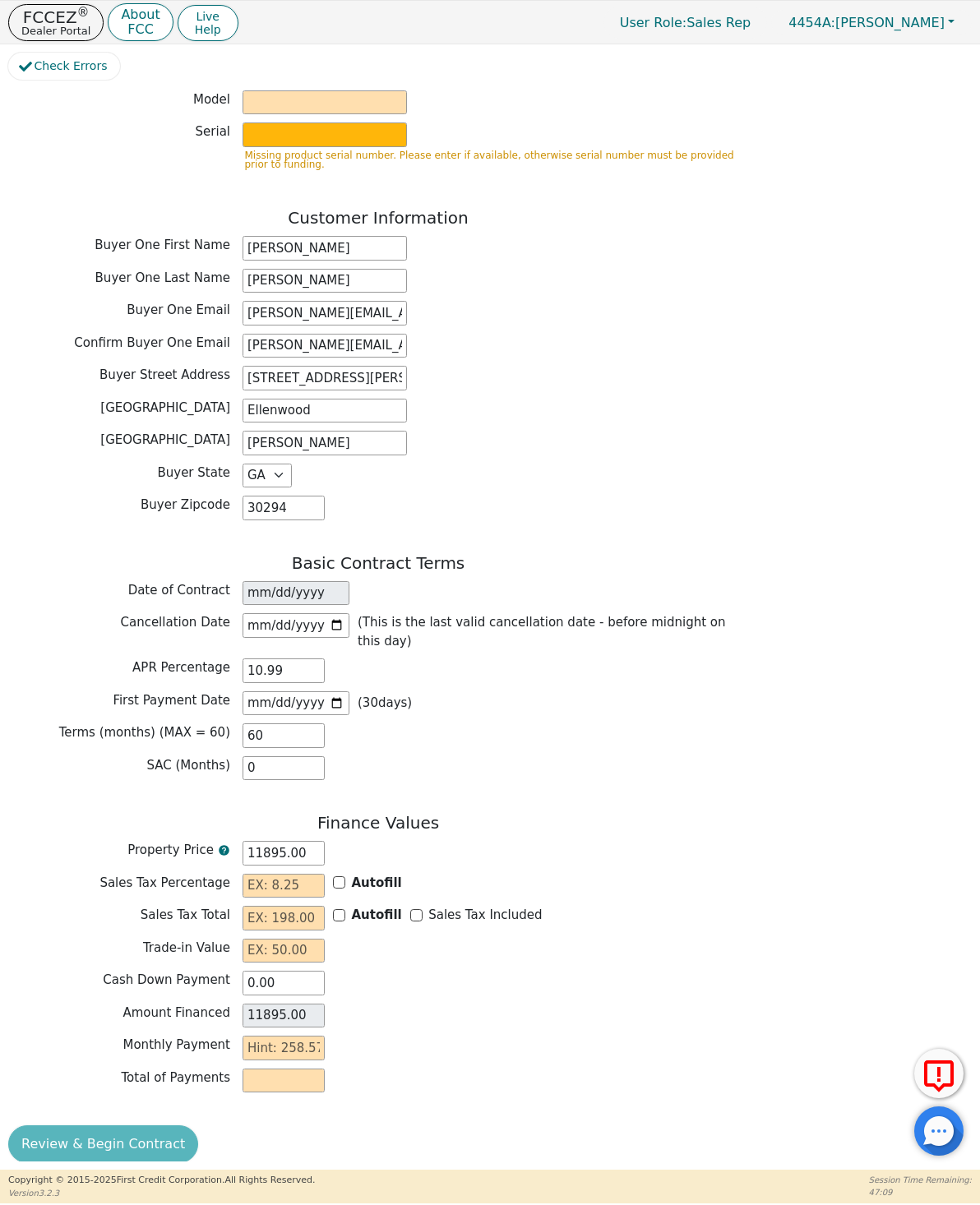
click at [343, 877] on input "Autofill" at bounding box center [339, 883] width 12 height 12
checkbox input "true"
type input "0.00"
click at [344, 878] on div "Autofill" at bounding box center [367, 915] width 69 height 19
click at [343, 878] on input "Autofill" at bounding box center [339, 915] width 12 height 12
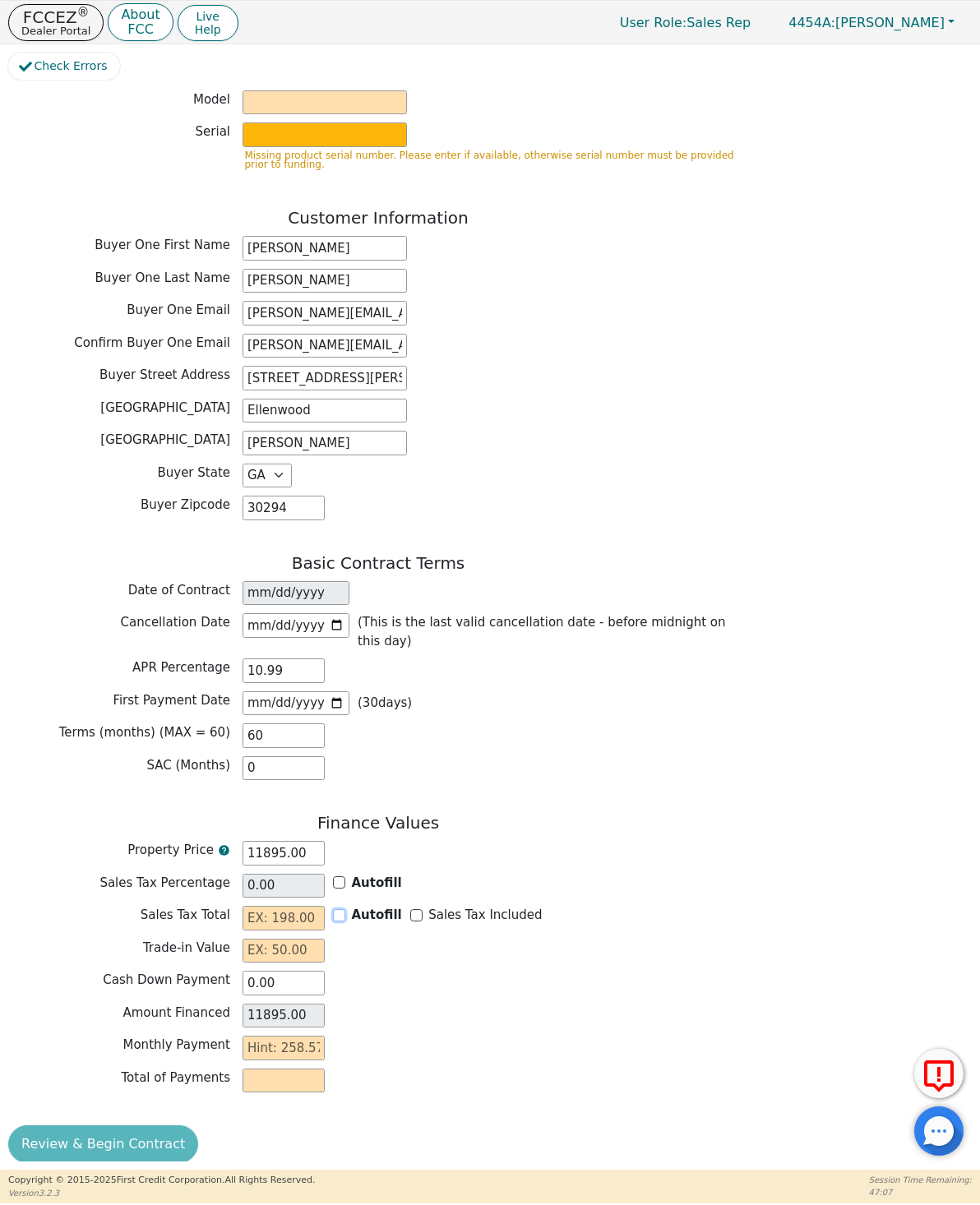
checkbox input "false"
type input "0.00"
click at [343, 877] on input "Autofill" at bounding box center [339, 883] width 12 height 12
checkbox input "true"
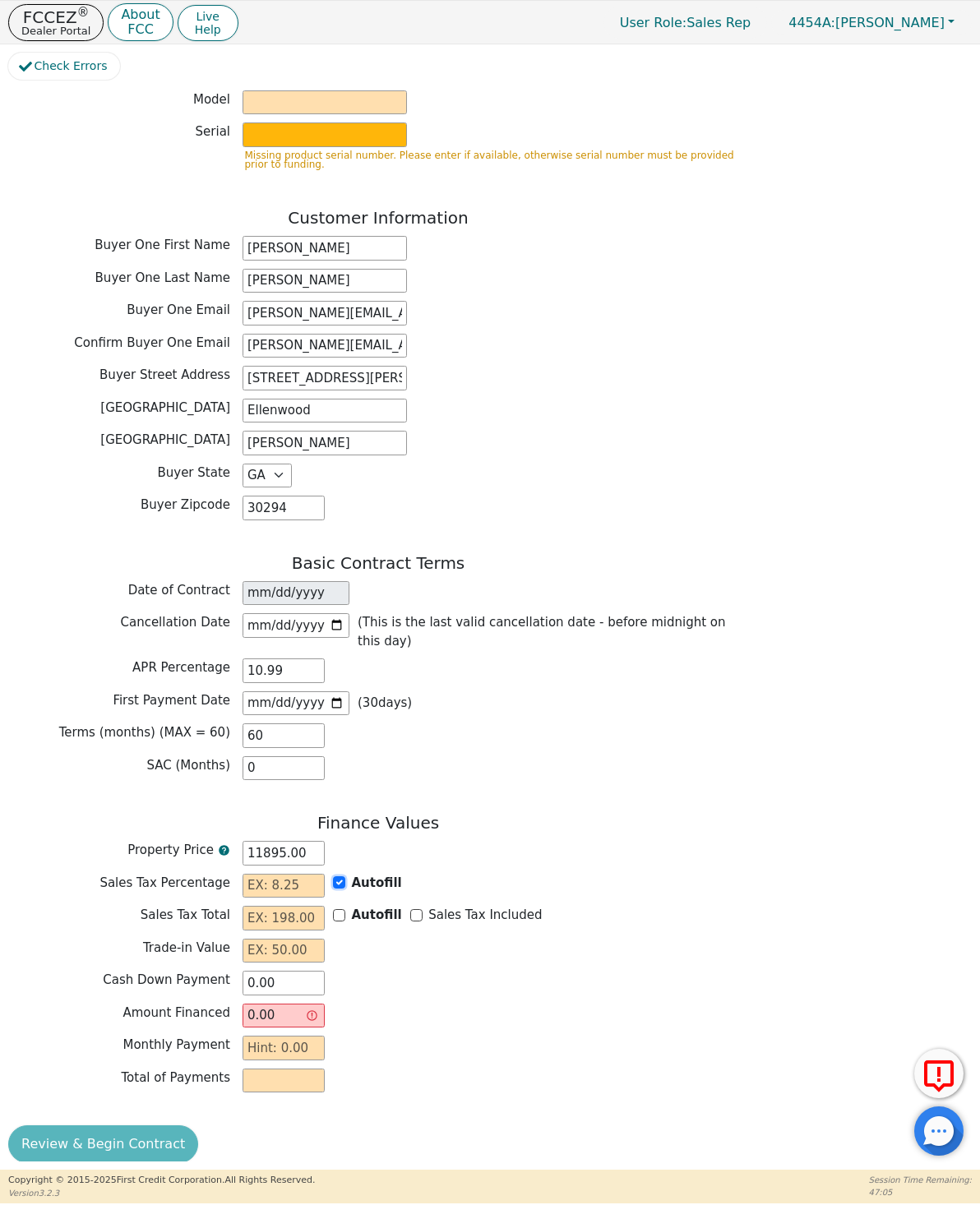
type input "0.00"
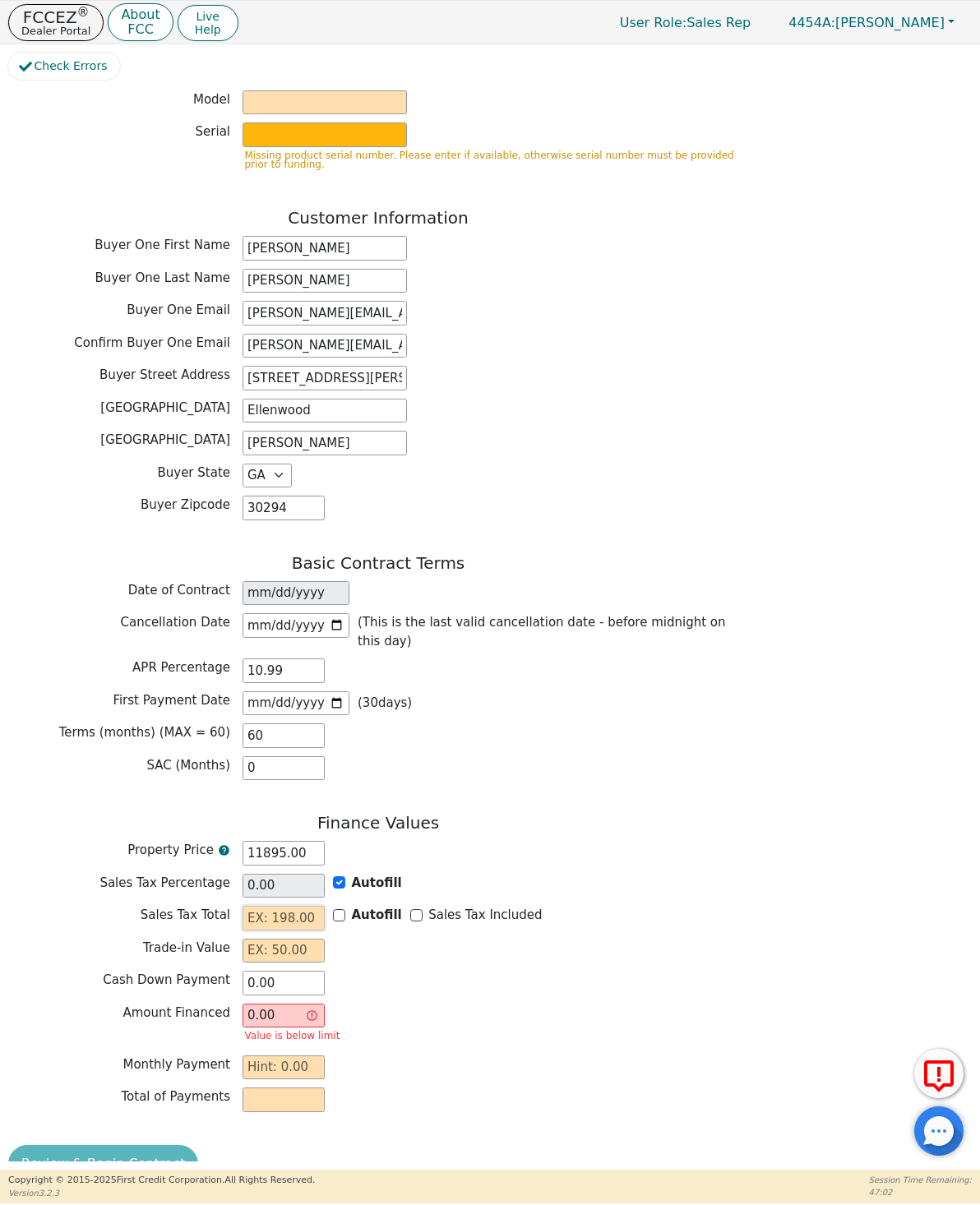
click at [261, 878] on input "text" at bounding box center [284, 918] width 83 height 25
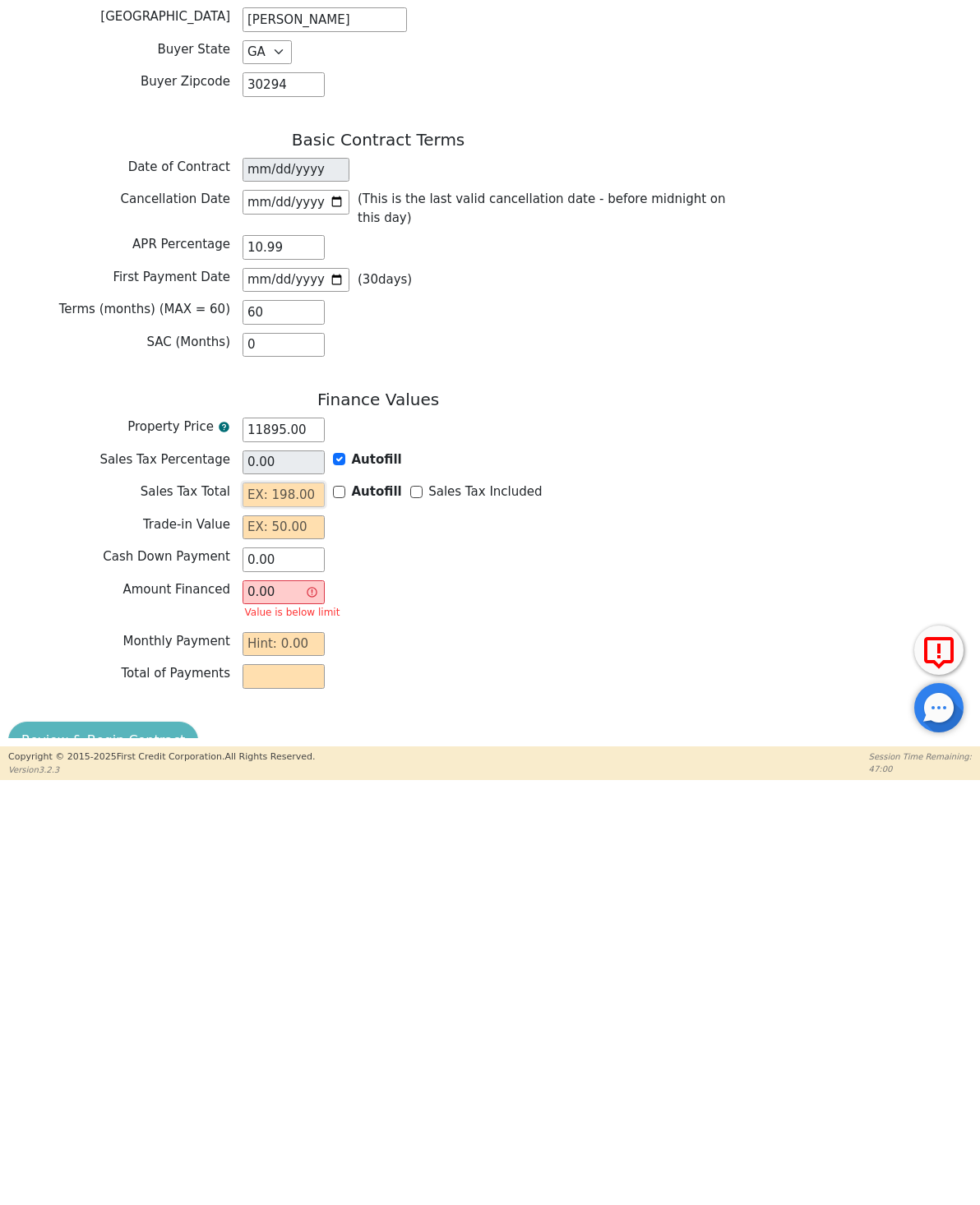
type input "0"
type input "11895.00"
click at [248, 878] on input "text" at bounding box center [284, 951] width 83 height 25
type input "0.00"
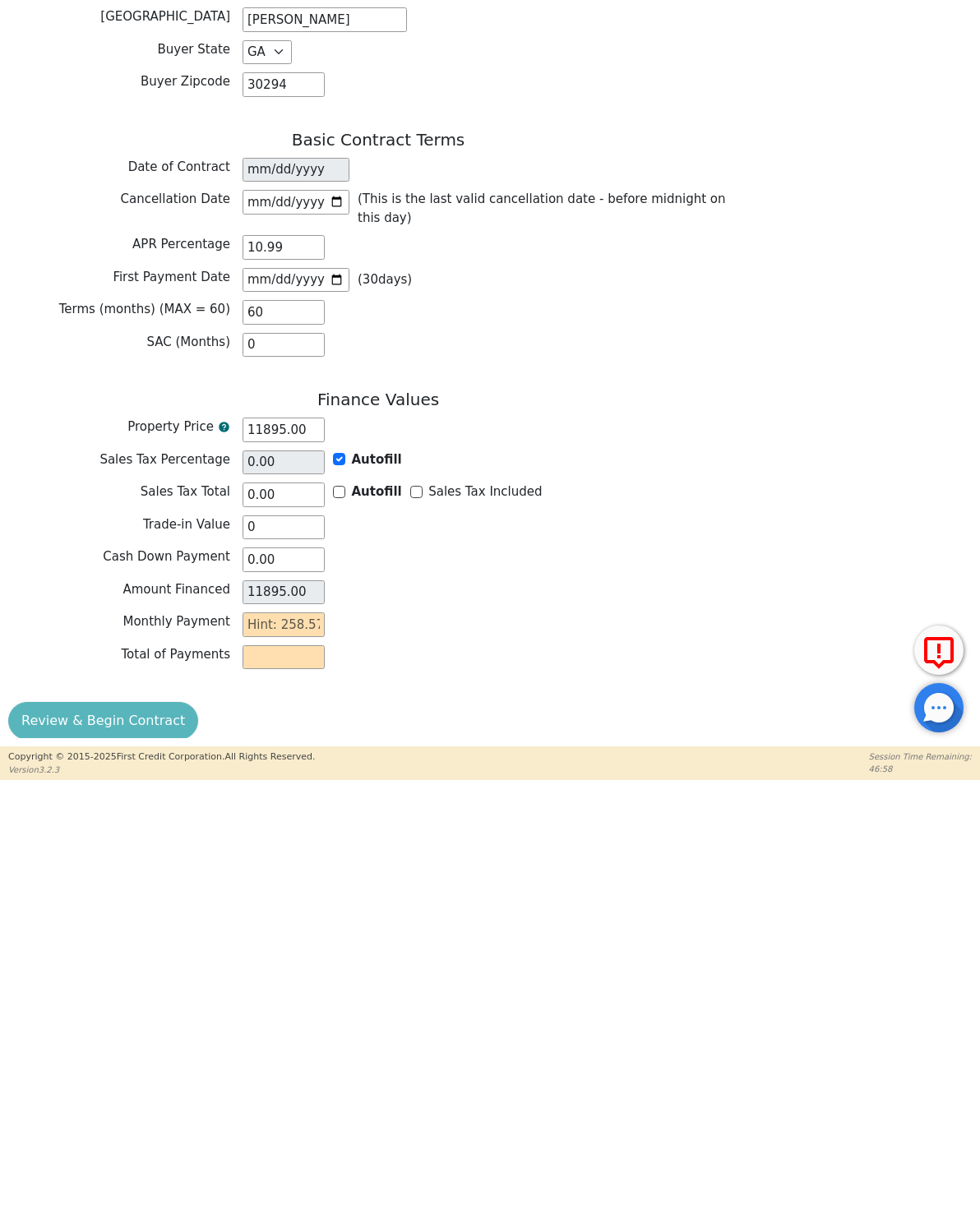
click at [58, 878] on label "Cash Down Payment" at bounding box center [118, 980] width 222 height 19
type input "0.00"
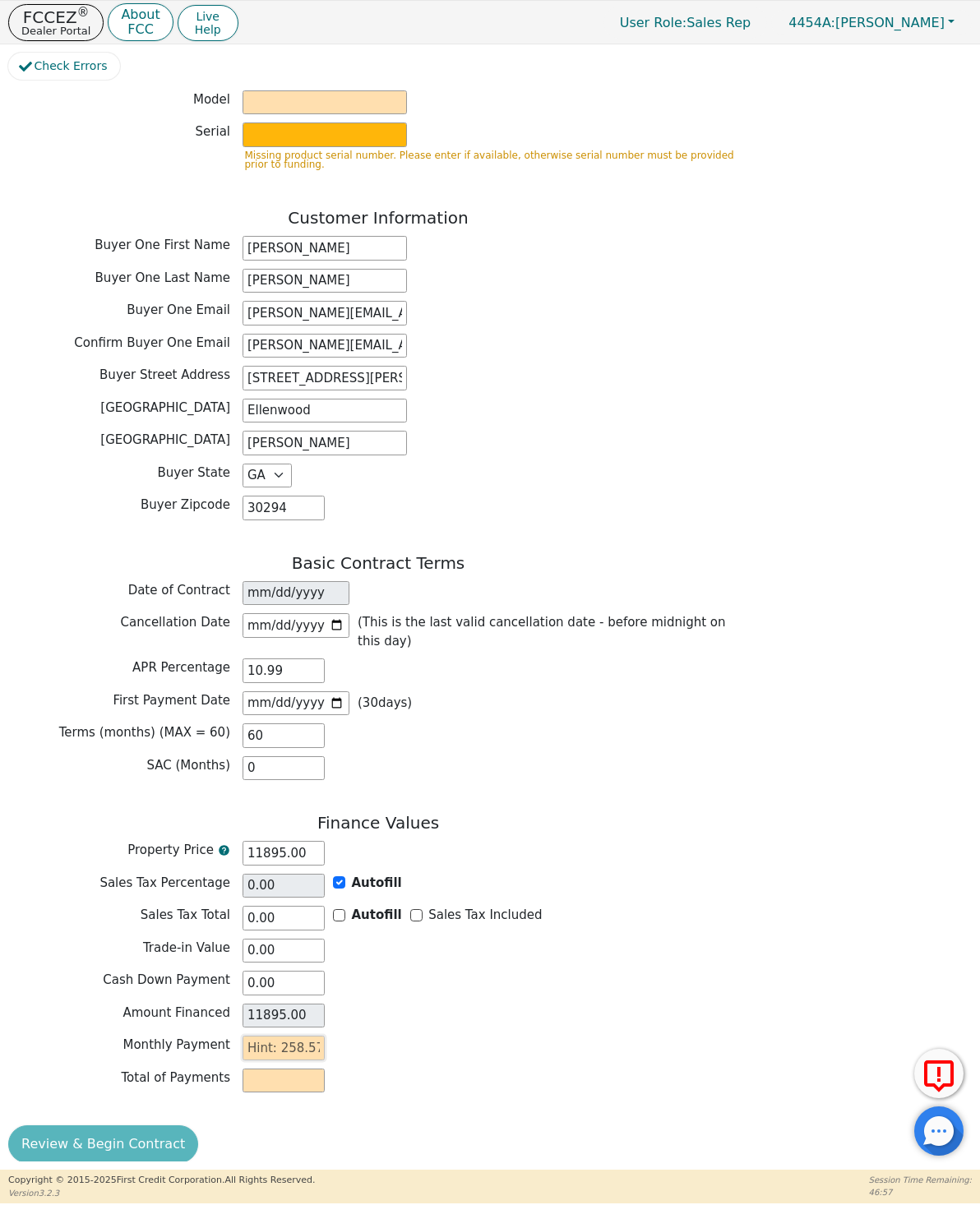
click at [263, 878] on input "text" at bounding box center [284, 1048] width 83 height 25
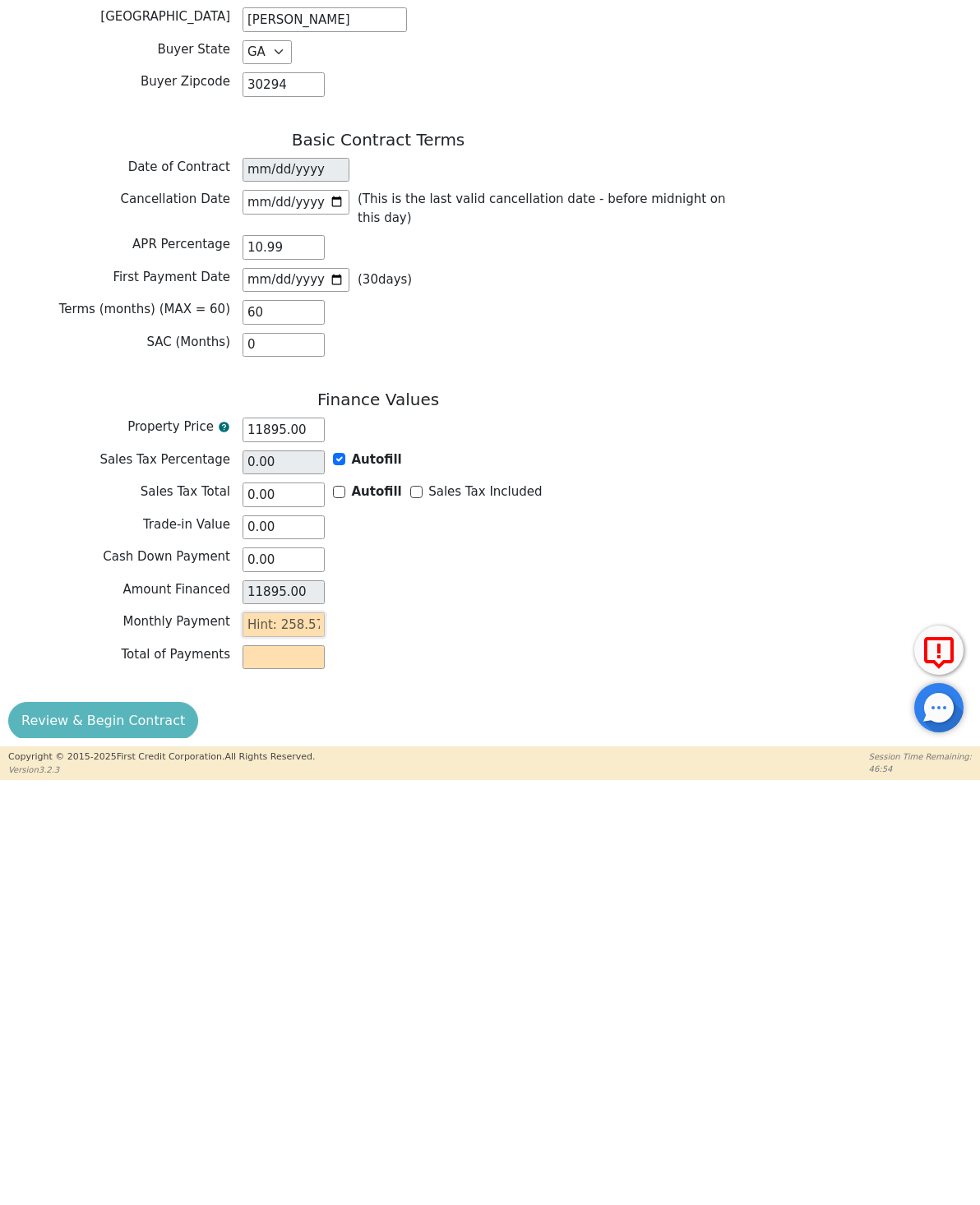
type input "2"
type input "120.00"
type input "25"
type input "1500.00"
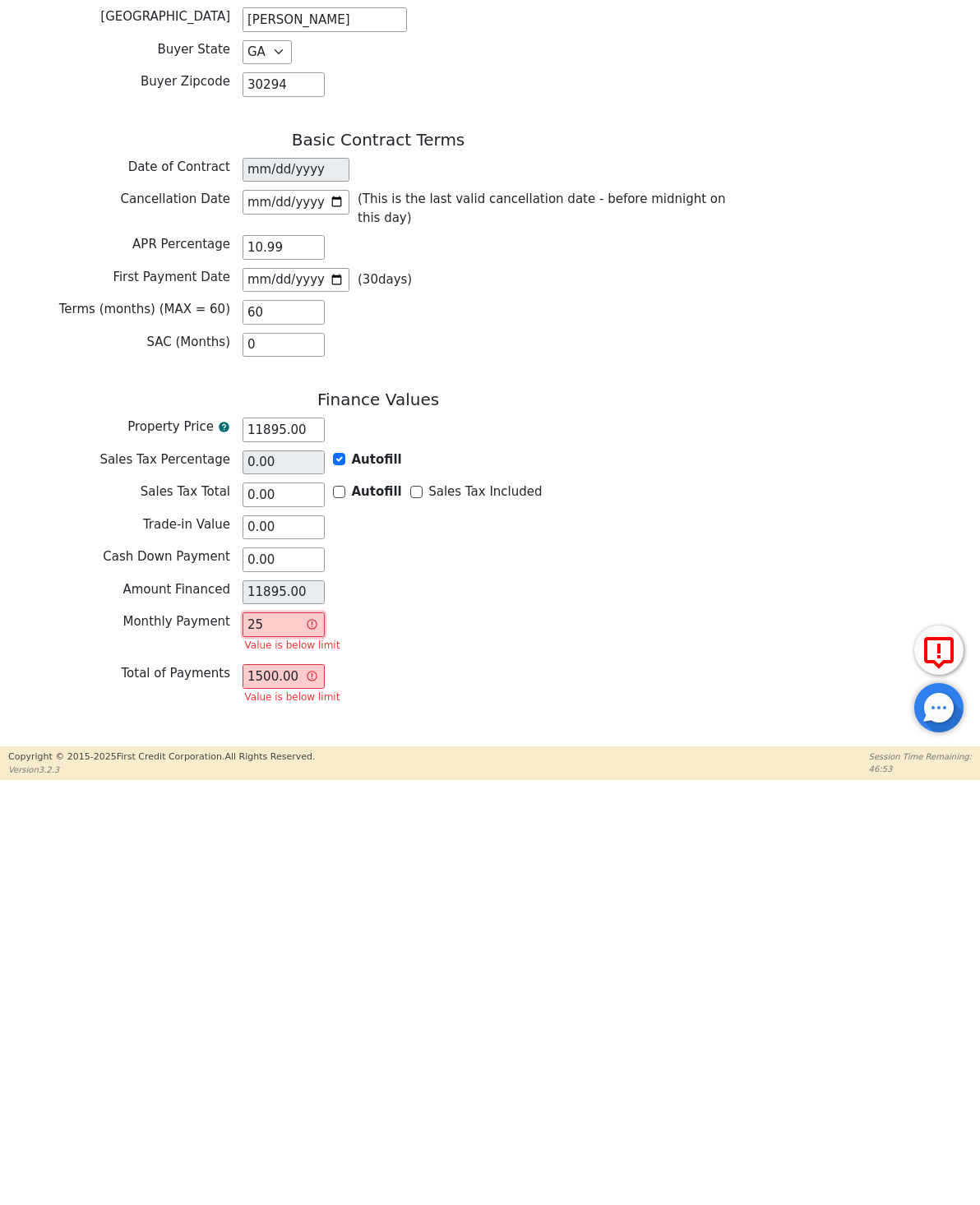
type input "258"
type input "15480.00"
type input "258.5"
type input "15510.00"
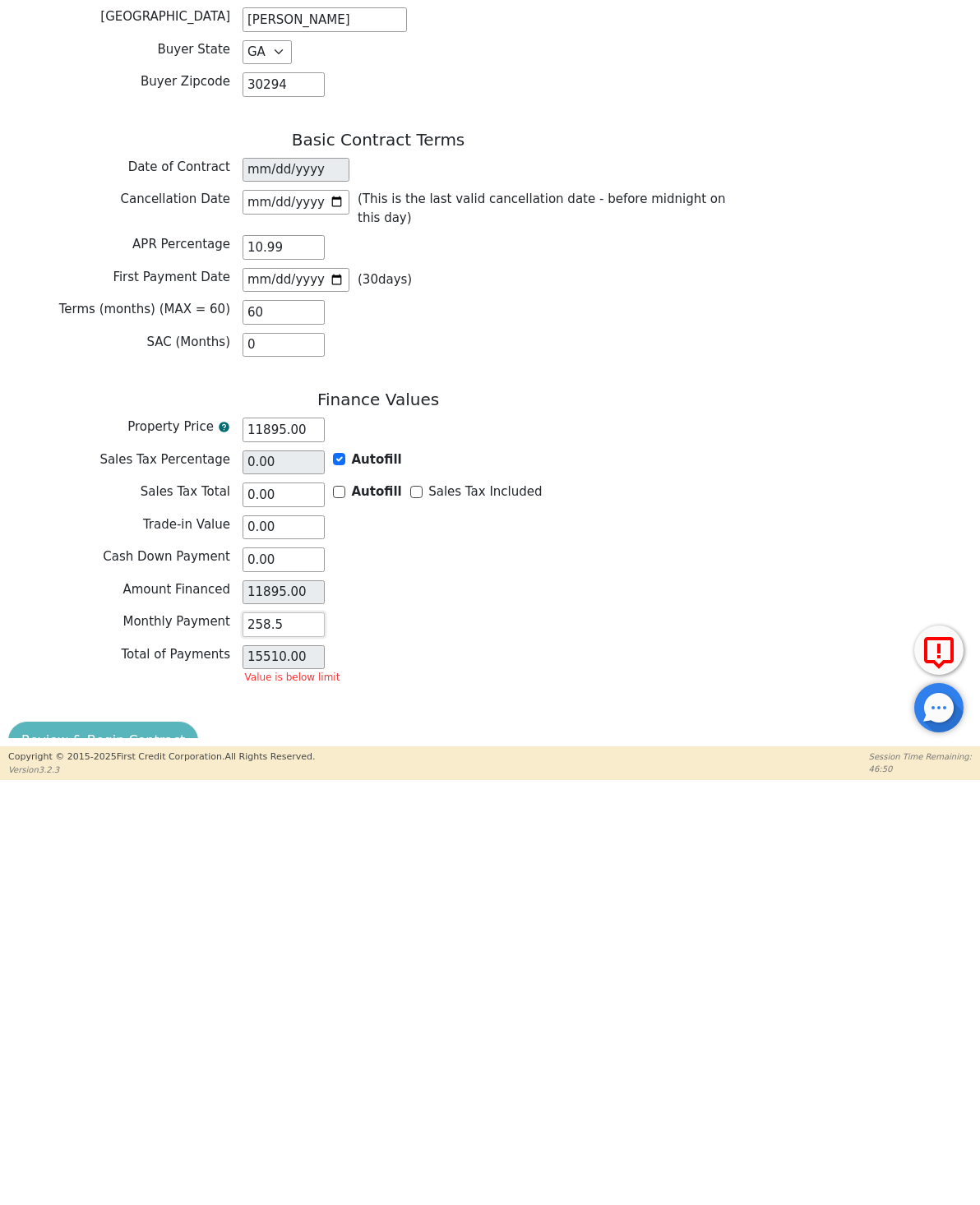
type input "258.57"
type input "15514.20"
type input "258.57"
click at [59, 878] on div "Amount Financed 11895.00" at bounding box center [378, 1018] width 740 height 29
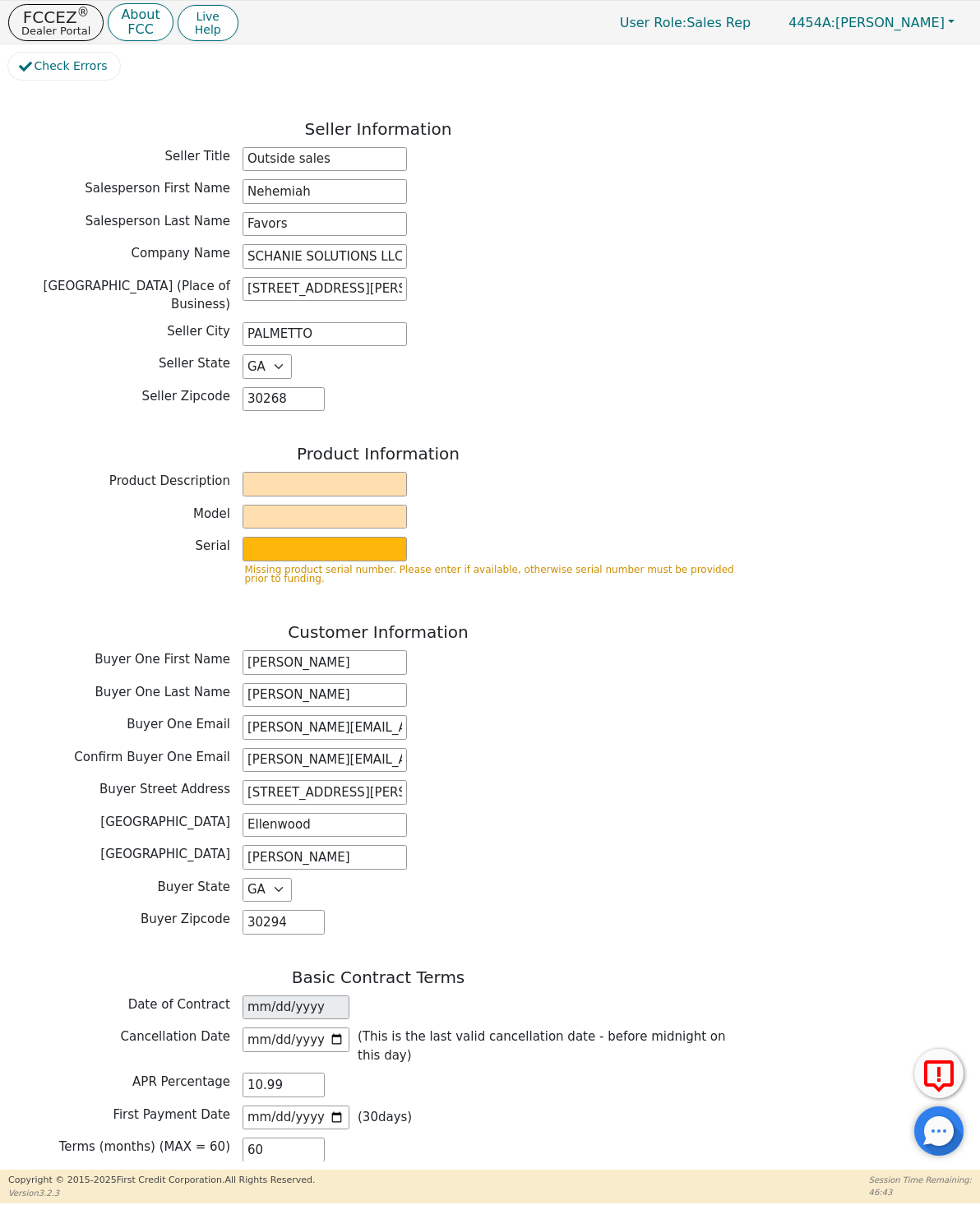
scroll to position [280, 0]
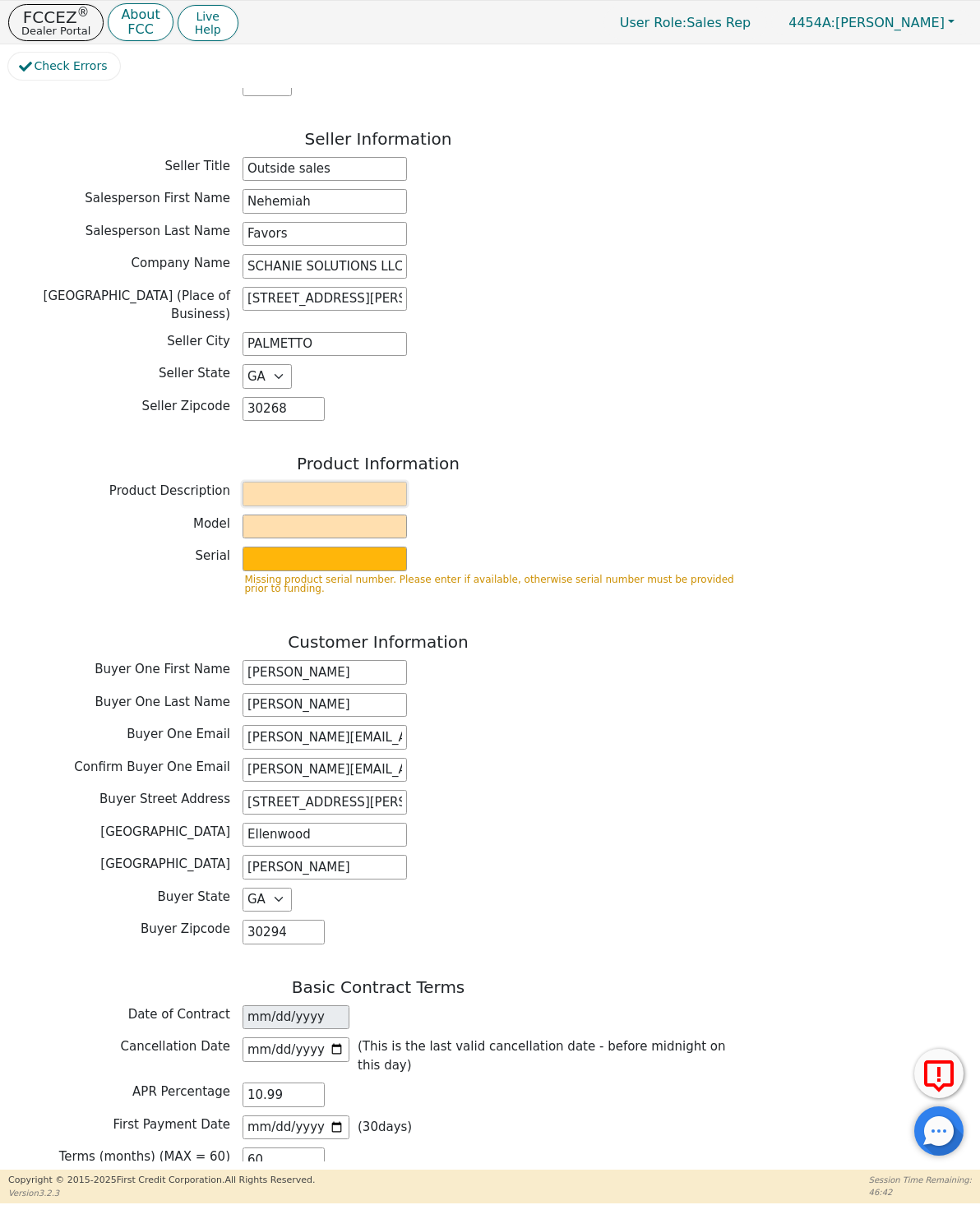
click at [264, 482] on input "text" at bounding box center [324, 494] width 164 height 25
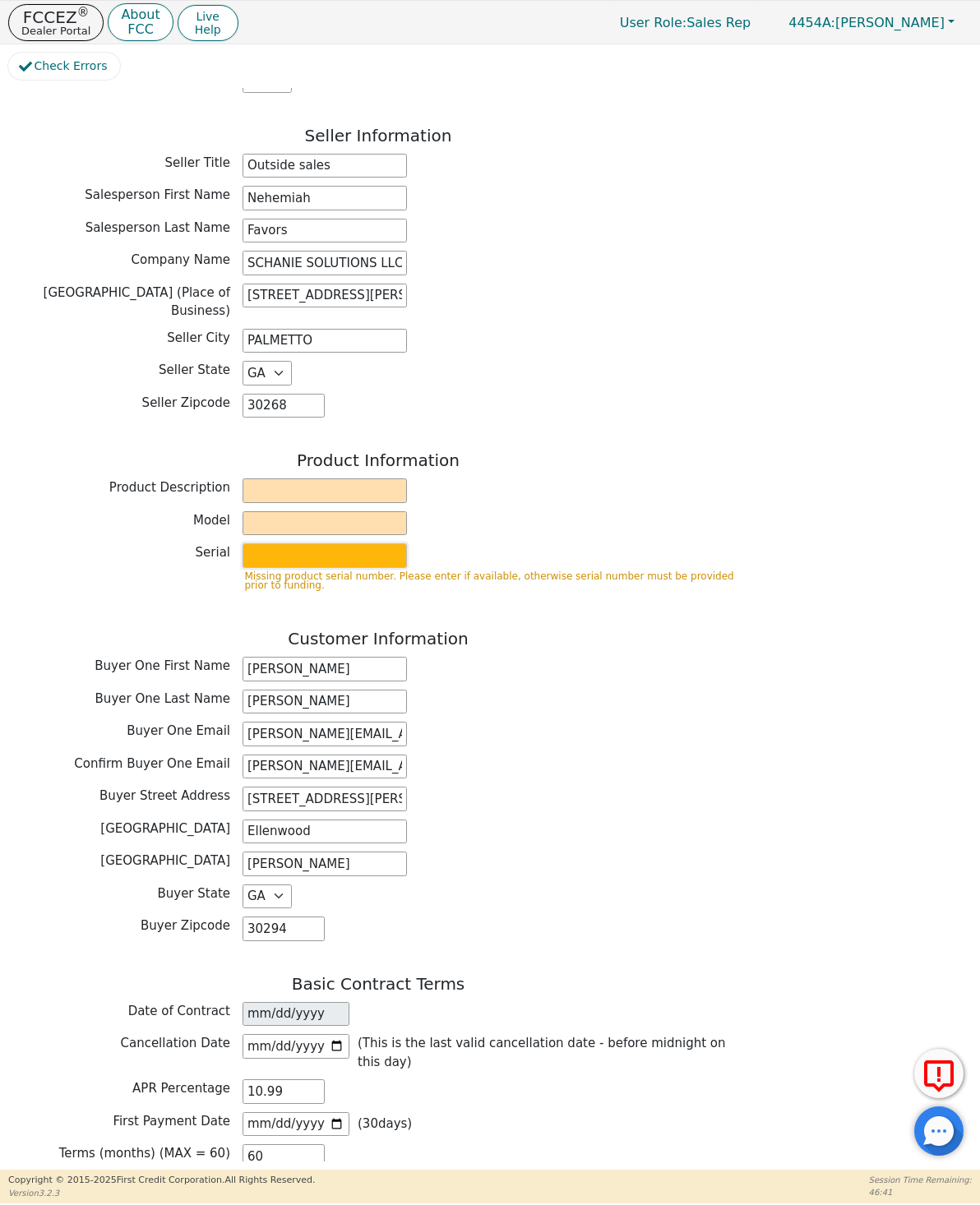
click at [267, 544] on input "text" at bounding box center [324, 555] width 164 height 25
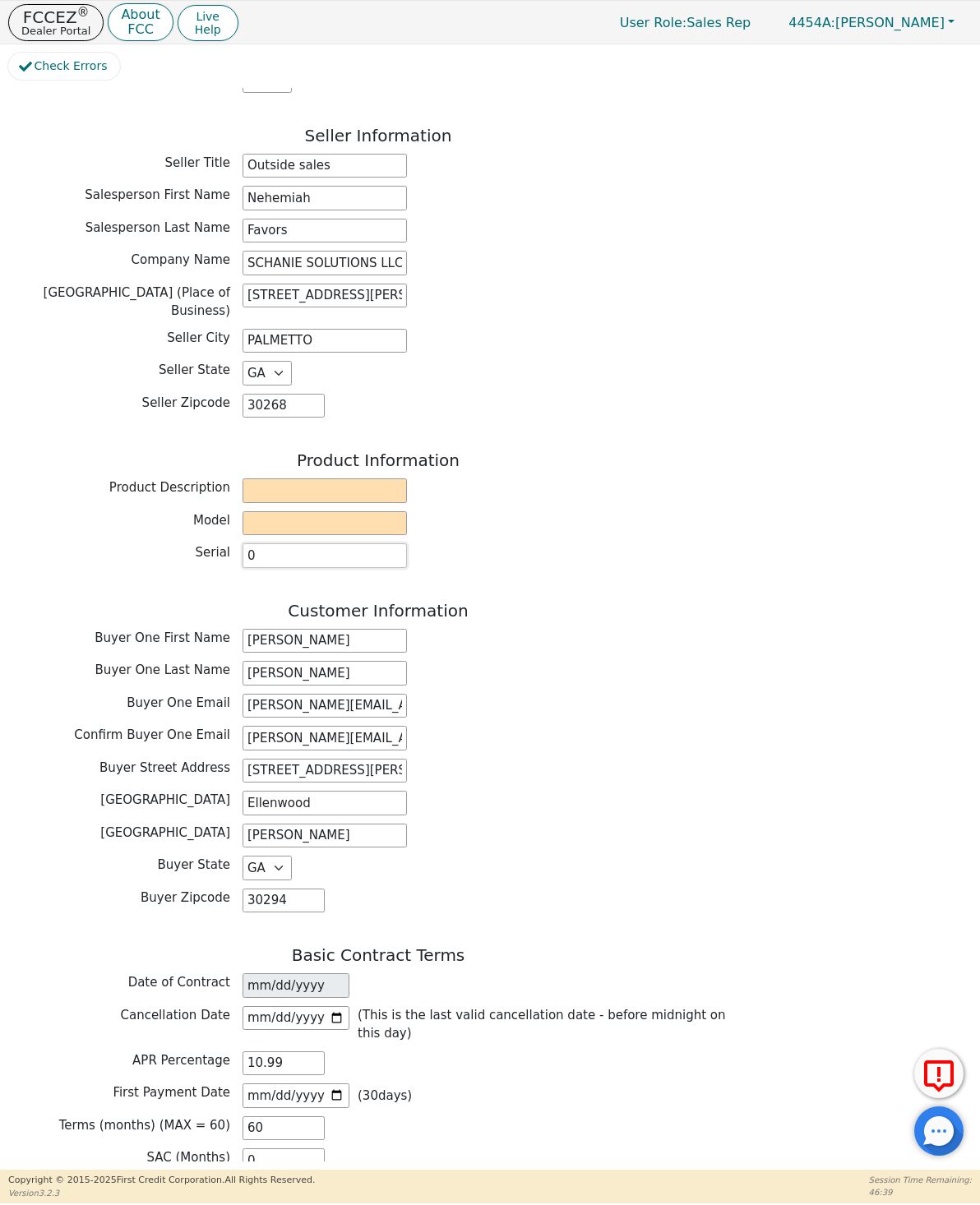
type input "0"
click at [274, 521] on input "text" at bounding box center [324, 523] width 164 height 25
click at [247, 479] on input "text" at bounding box center [324, 491] width 164 height 25
type input "Terminator"
click at [70, 543] on label "Serial" at bounding box center [118, 552] width 222 height 19
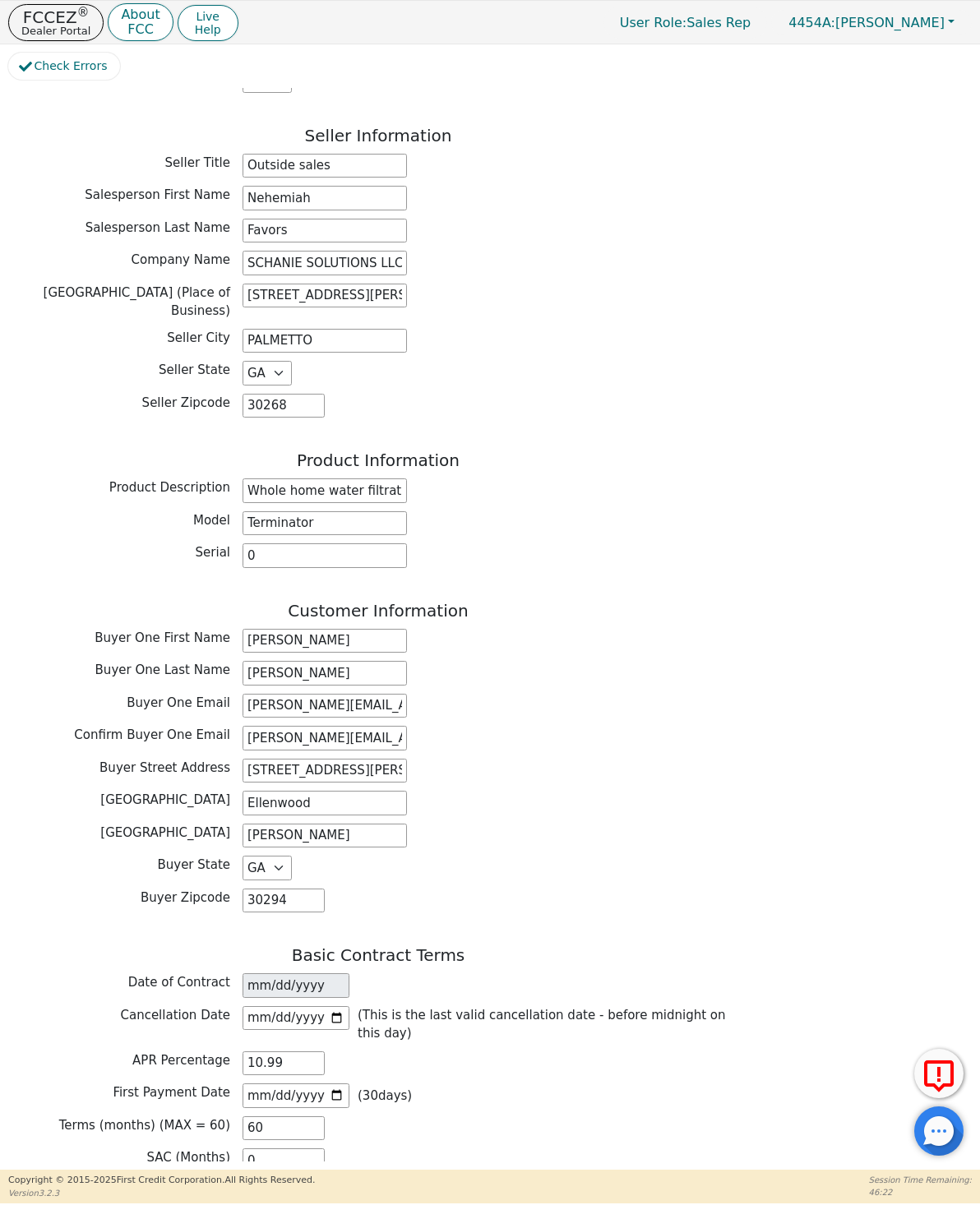
type input "Whole home water filtration system"
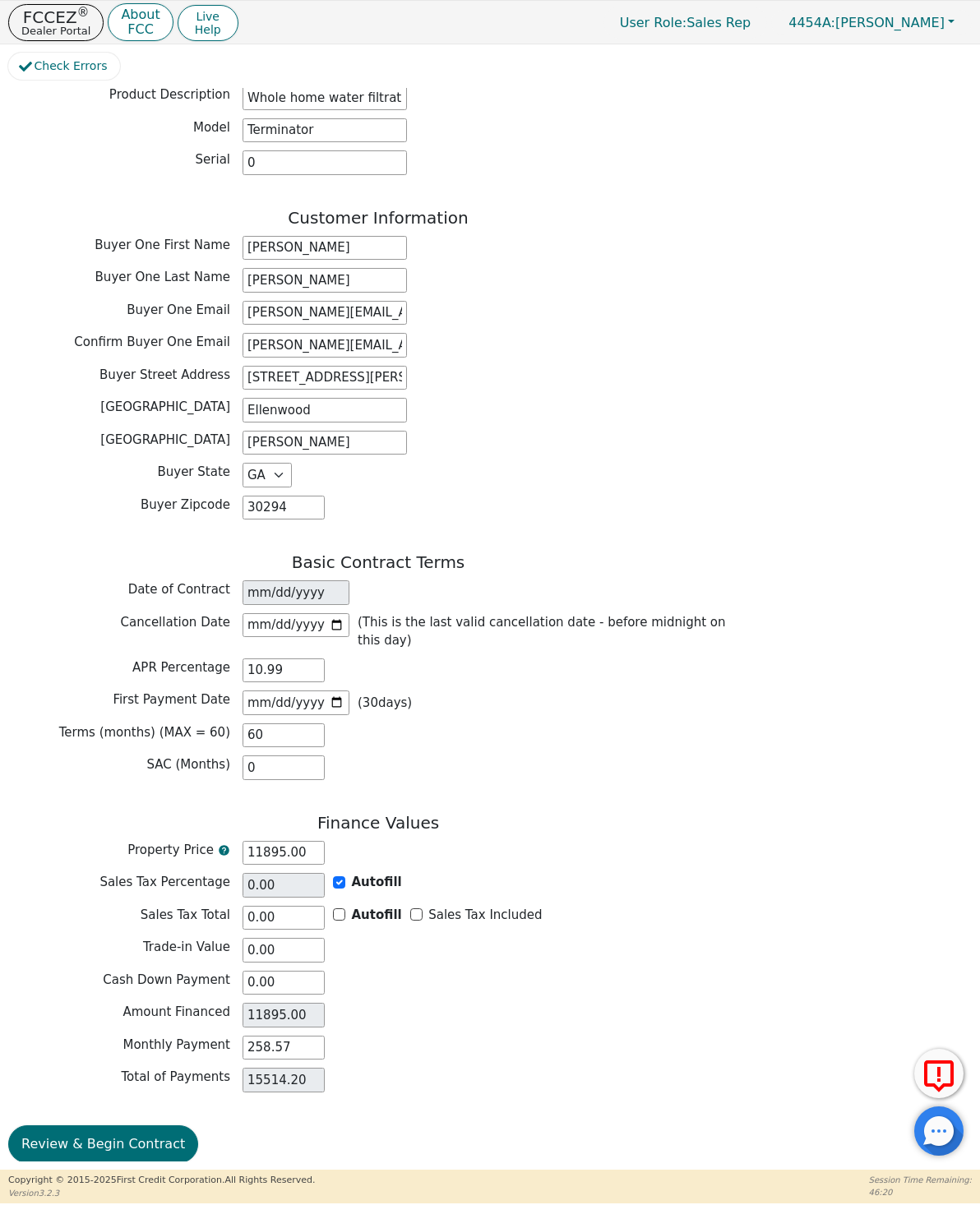
scroll to position [675, 0]
click at [56, 878] on button "Review & Begin Contract" at bounding box center [102, 1145] width 190 height 38
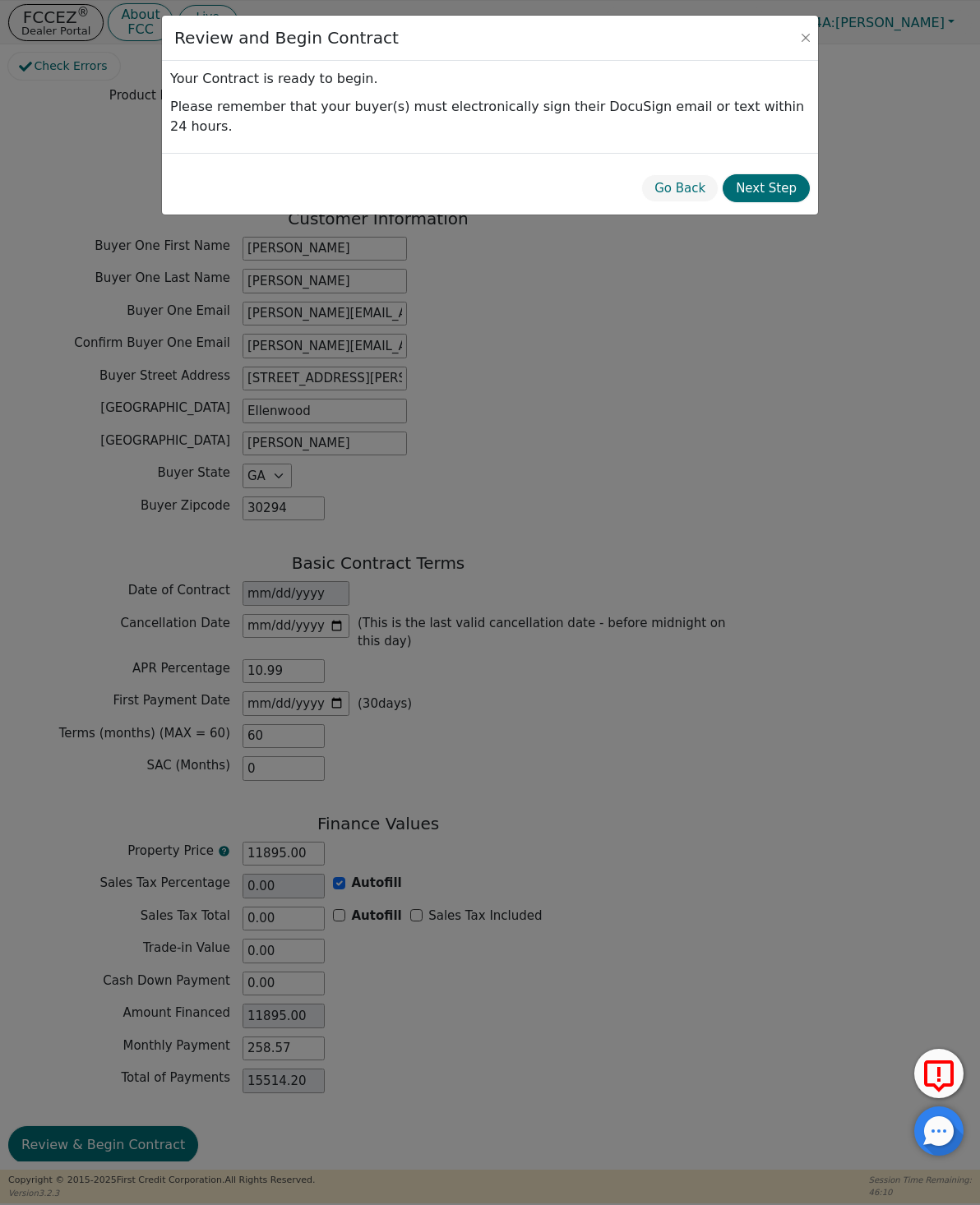
click at [777, 195] on button "Next Step" at bounding box center [766, 188] width 88 height 29
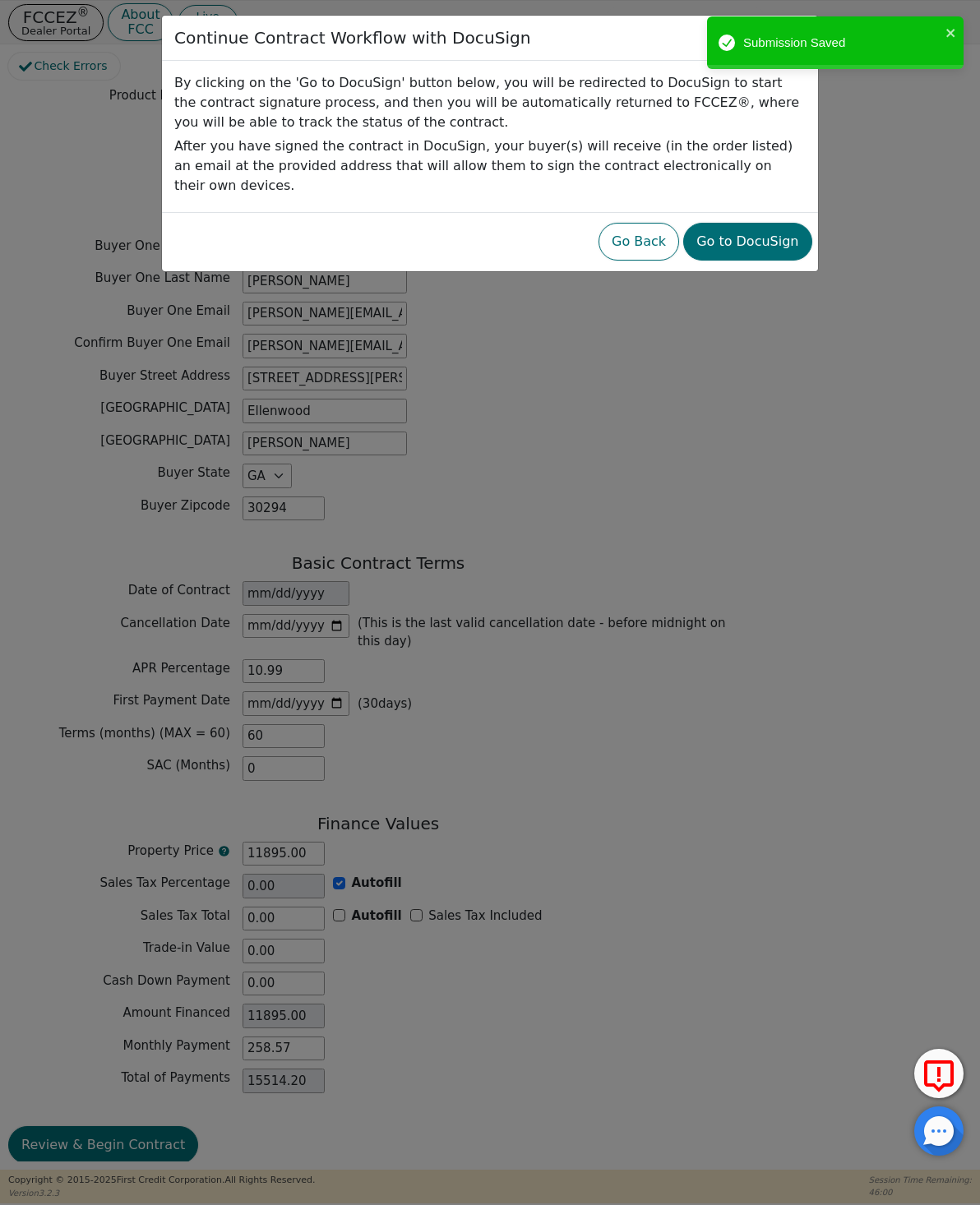
click at [789, 233] on button "Go to DocuSign" at bounding box center [747, 242] width 128 height 38
